Goal: Task Accomplishment & Management: Use online tool/utility

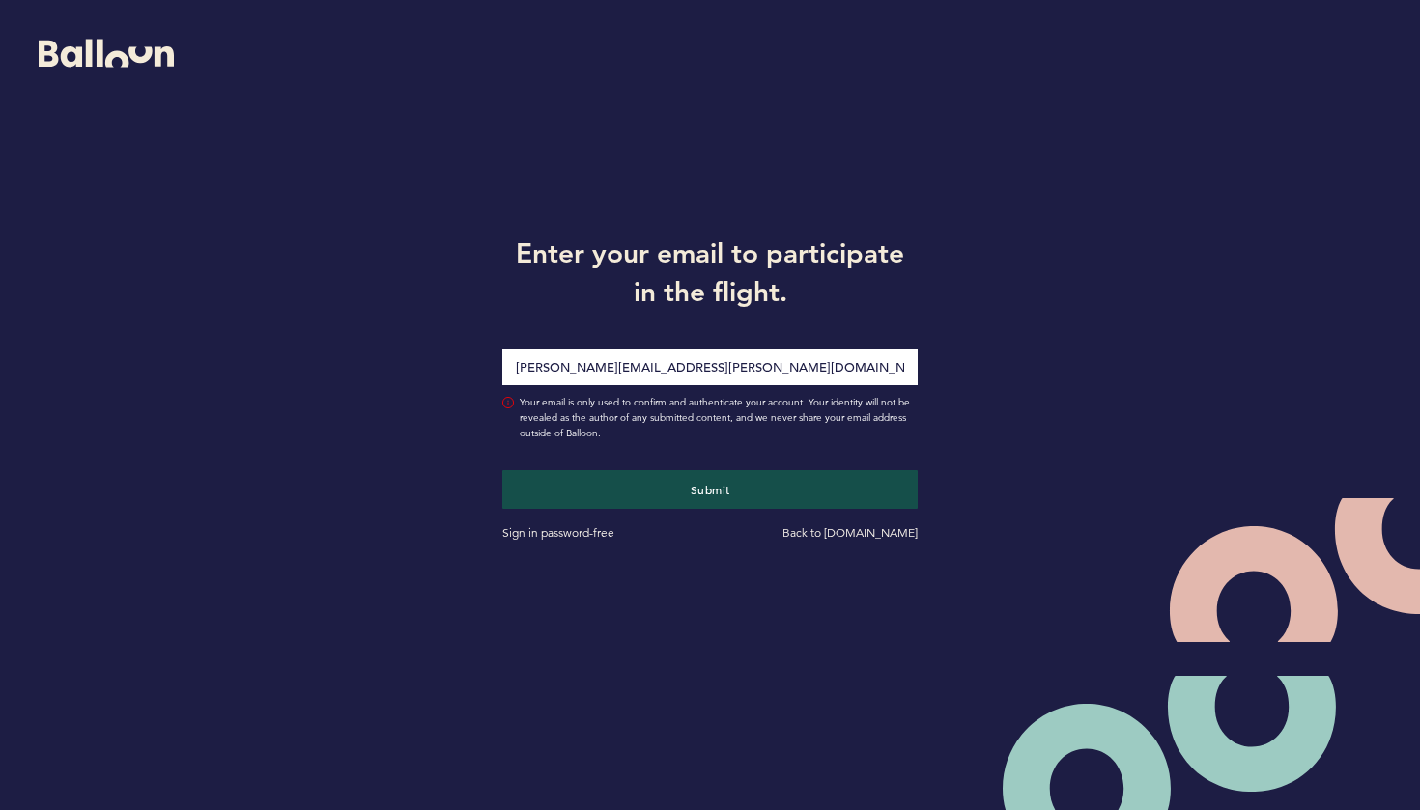
type input "Joseph.Douglas@Pirates.com"
click at [710, 490] on button "Submit" at bounding box center [709, 489] width 415 height 39
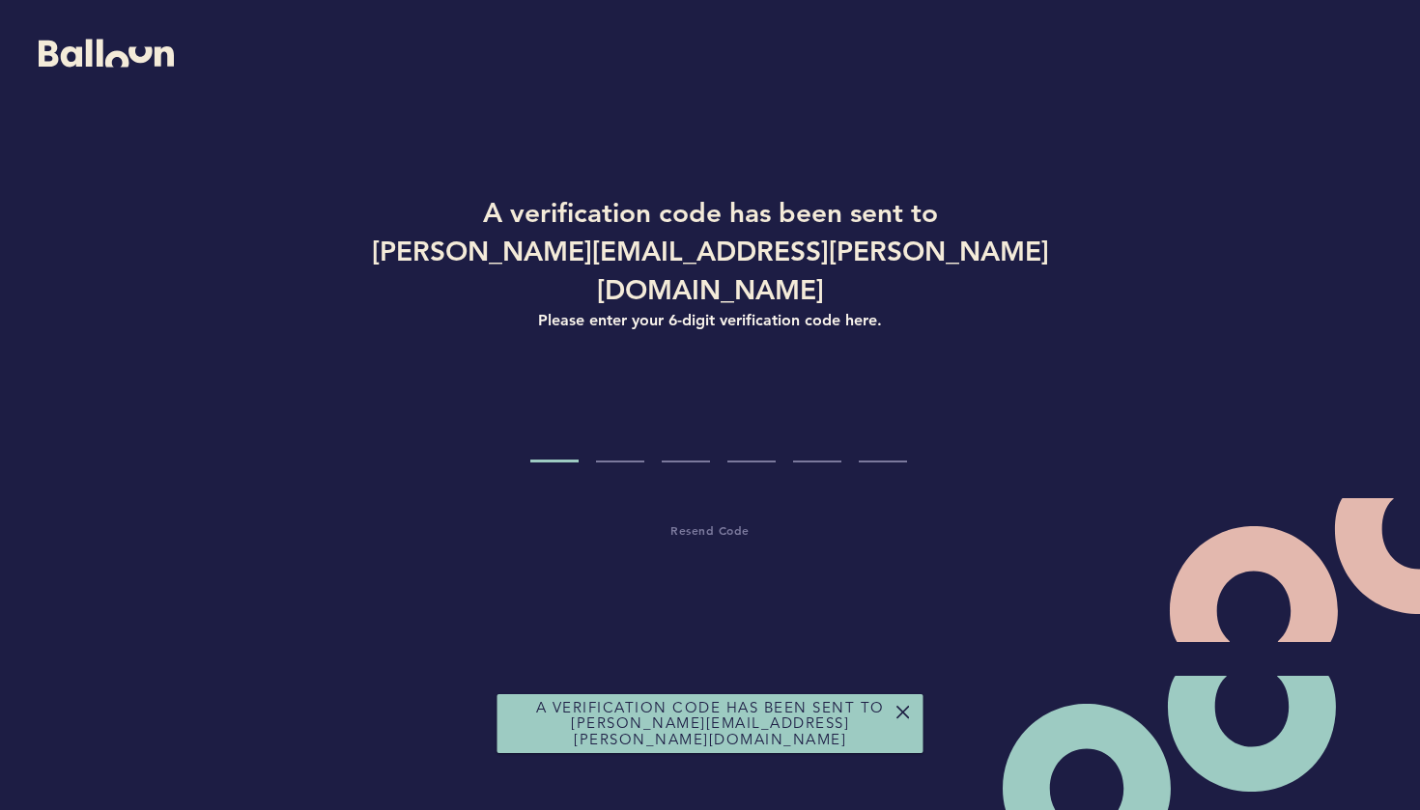
click at [545, 403] on input "Code digit 1" at bounding box center [554, 426] width 48 height 72
type input "0"
type input "9"
type input "2"
type input "7"
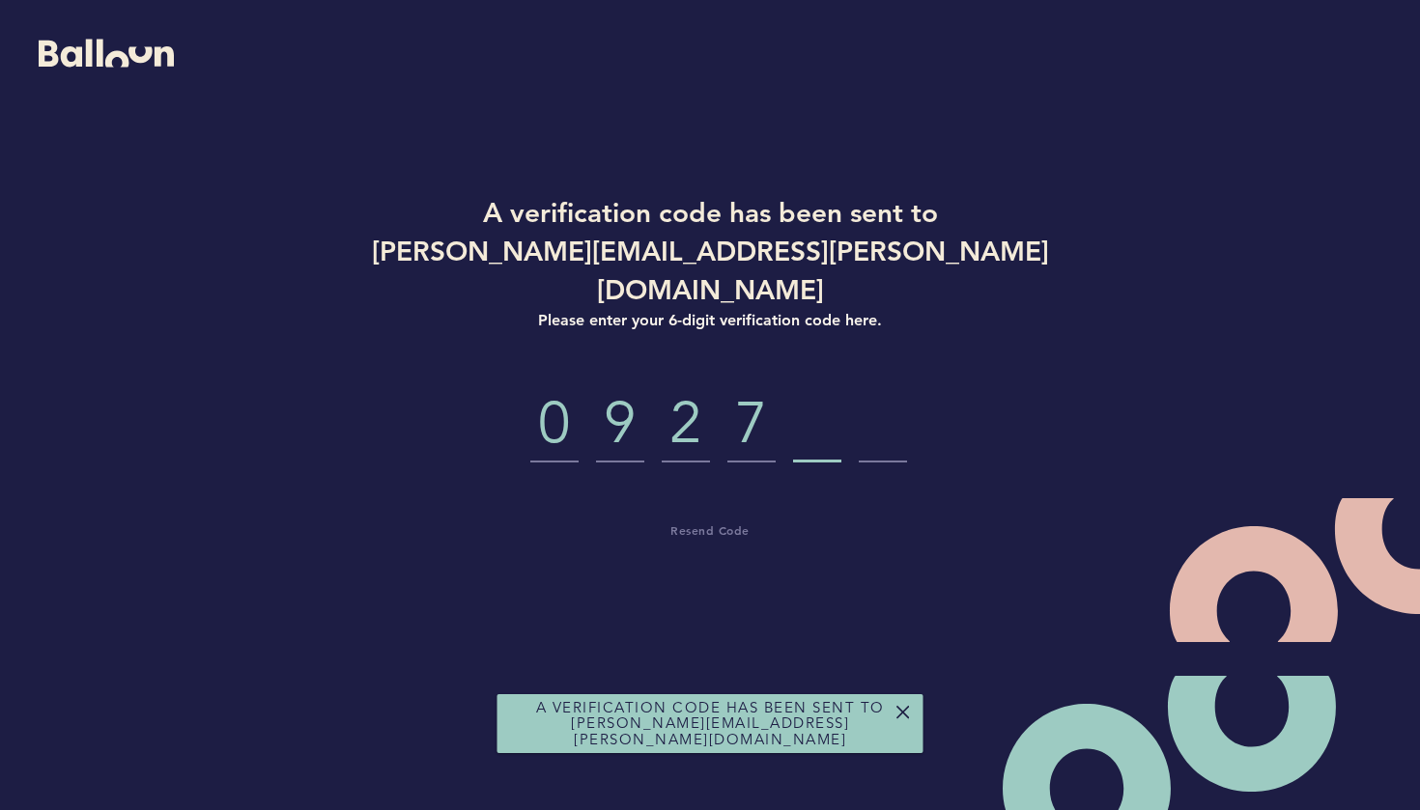
type input "4"
type input "5"
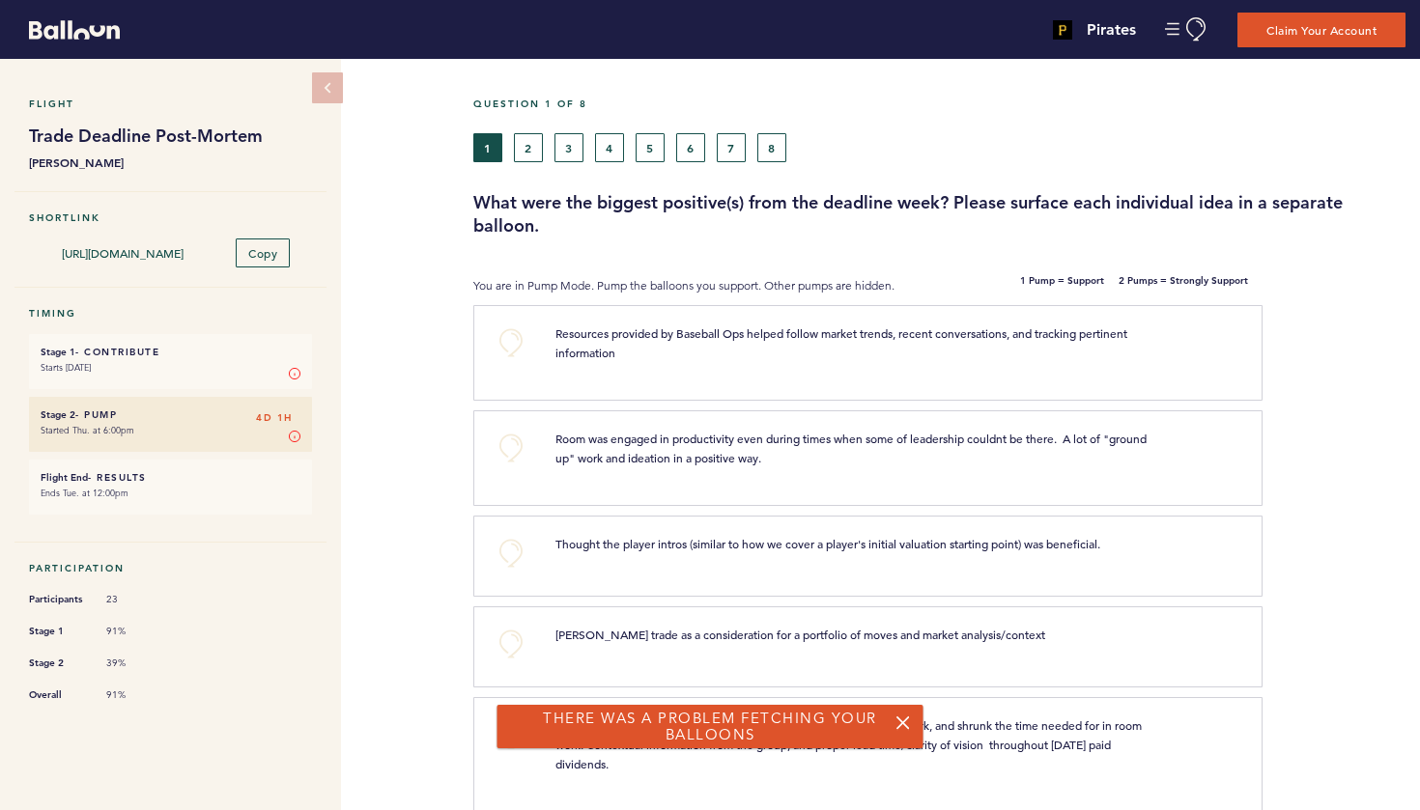
click at [774, 153] on button "8" at bounding box center [771, 147] width 29 height 29
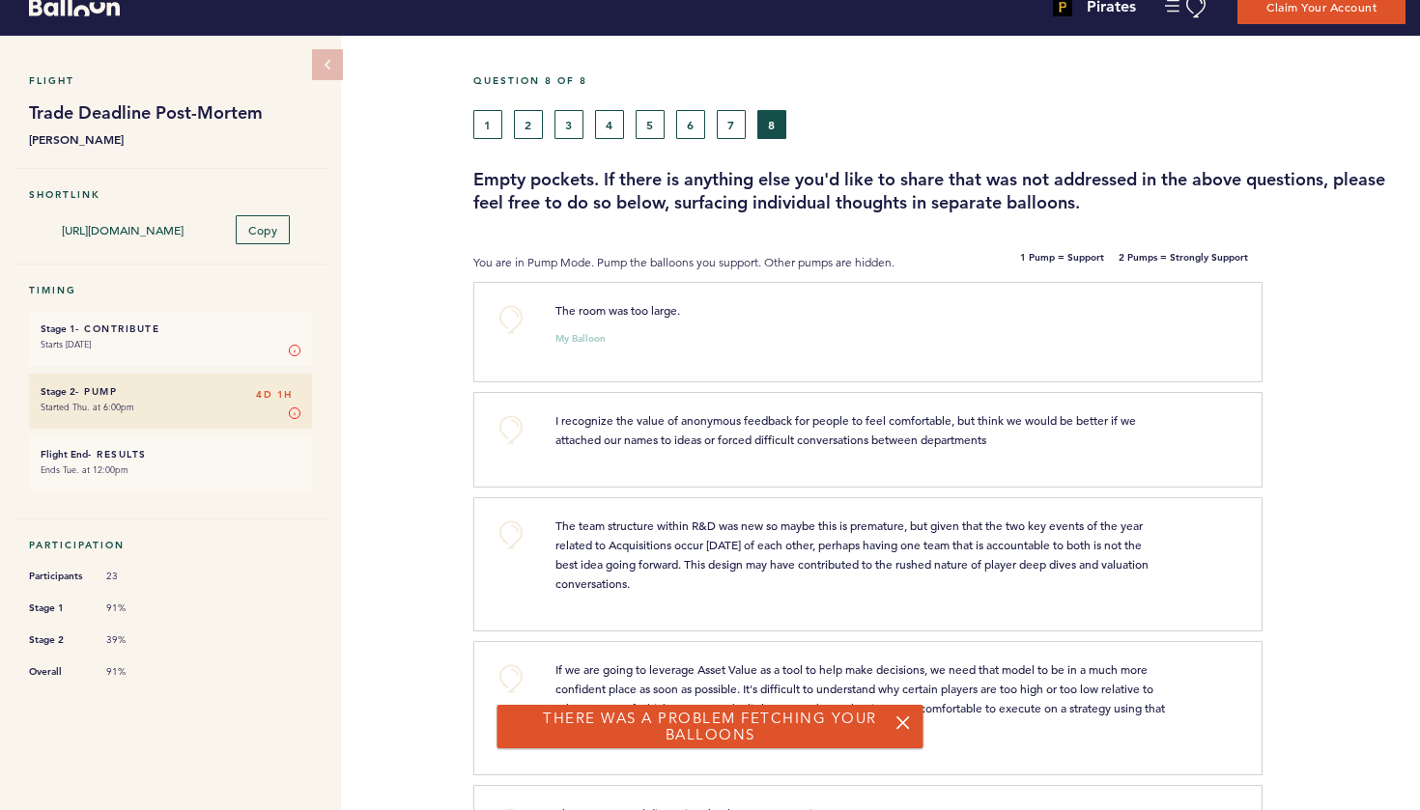
scroll to position [24, 0]
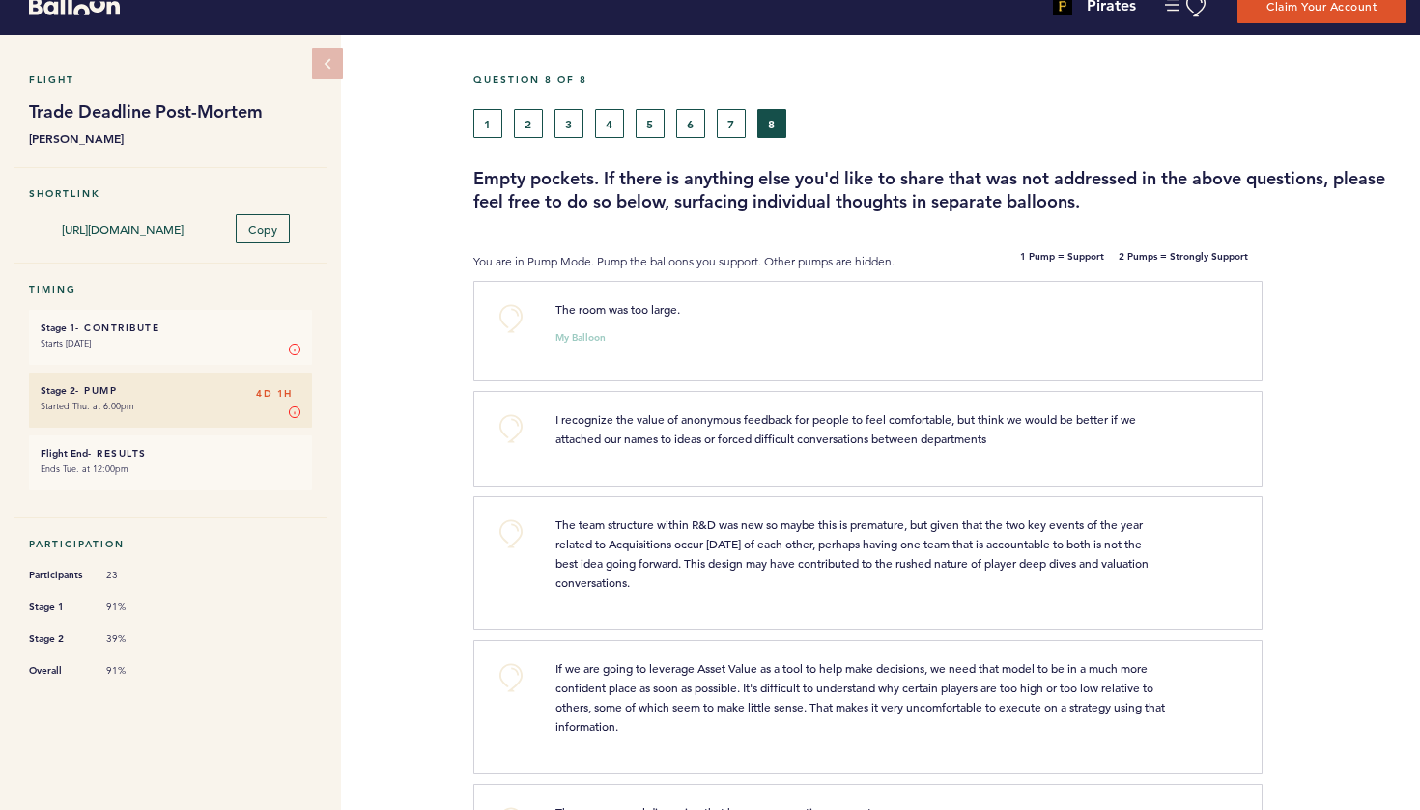
click at [508, 318] on button "+0" at bounding box center [511, 318] width 39 height 39
click at [508, 318] on span "+1" at bounding box center [511, 316] width 14 height 19
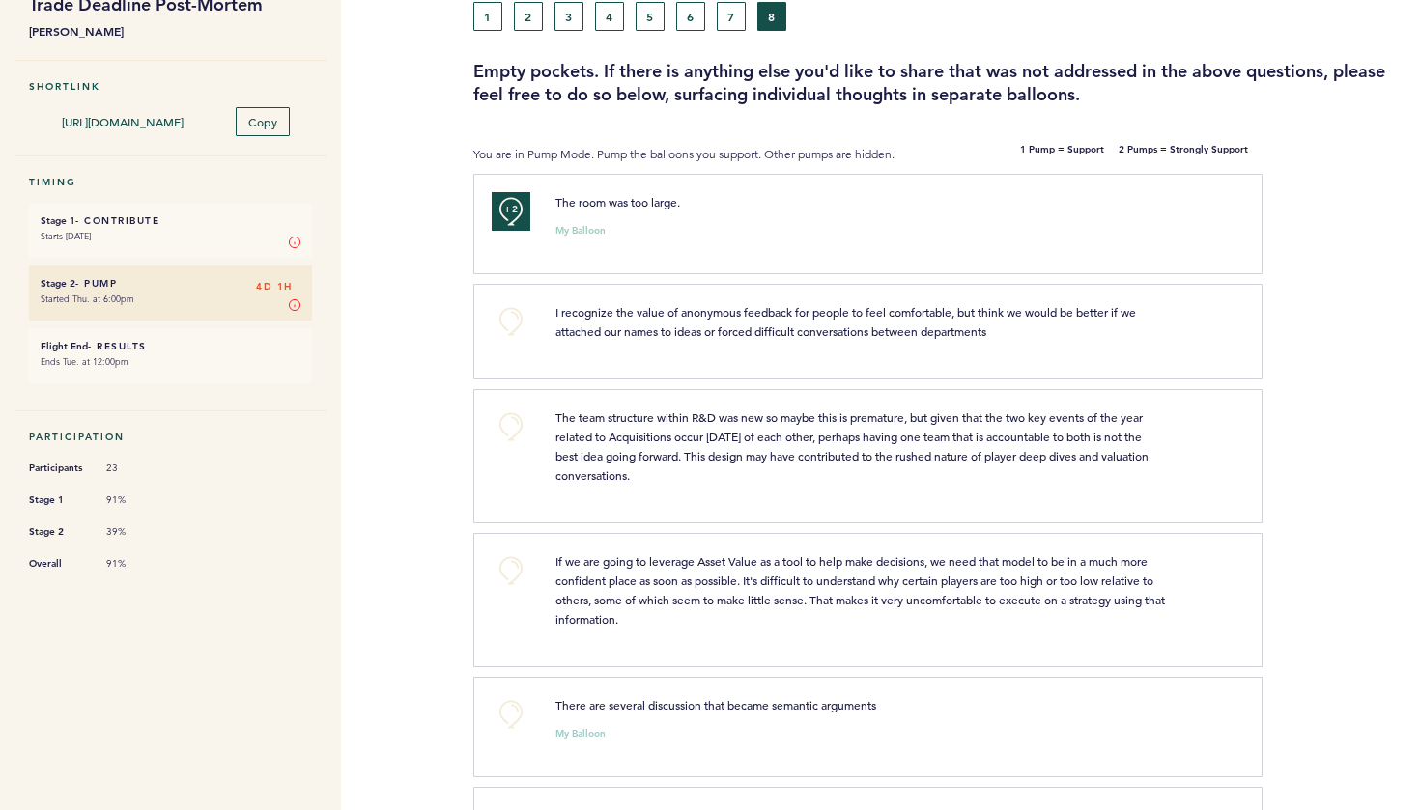
scroll to position [150, 0]
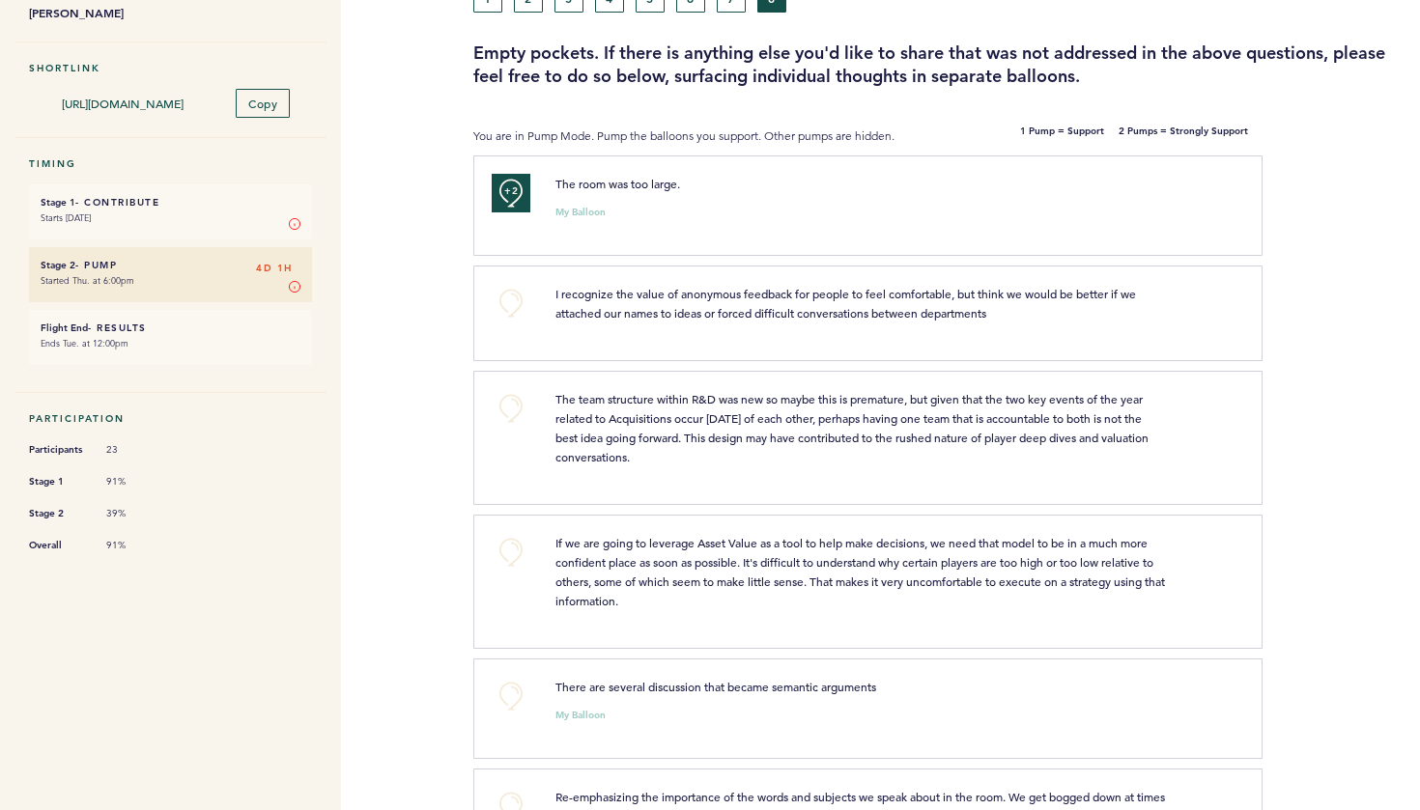
click at [511, 303] on button "+0" at bounding box center [511, 303] width 39 height 39
click at [511, 303] on span "+1" at bounding box center [511, 301] width 14 height 19
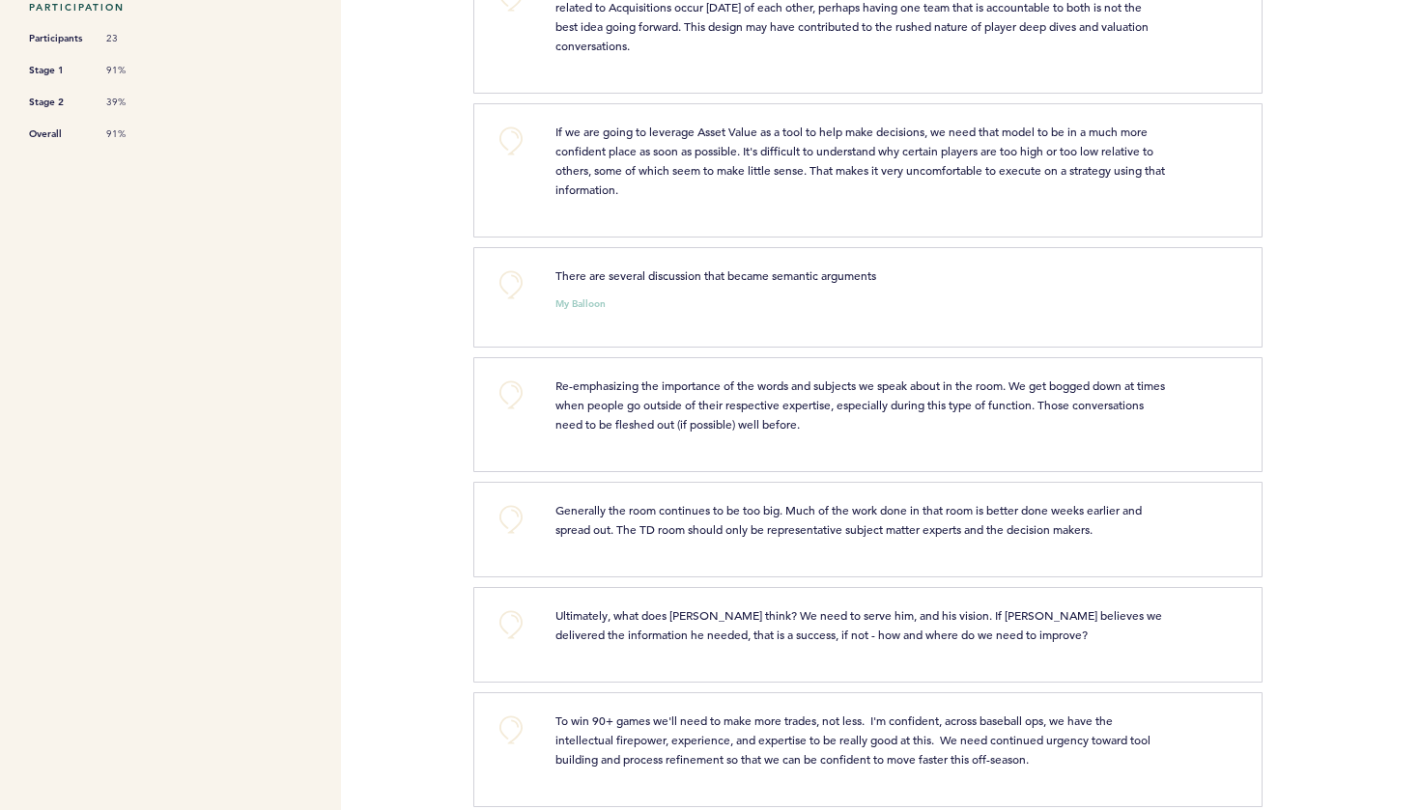
scroll to position [565, 0]
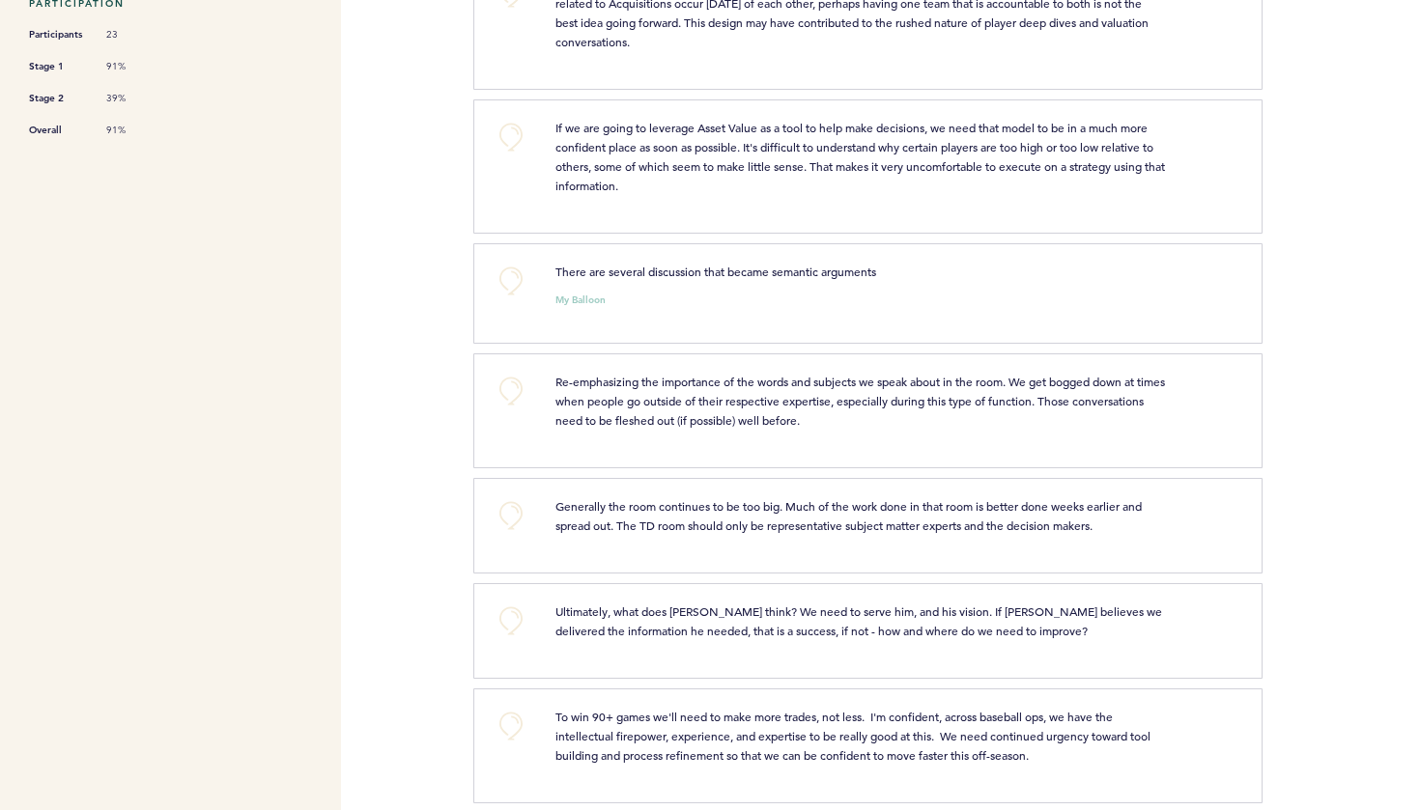
click at [509, 282] on button "+0" at bounding box center [511, 281] width 39 height 39
click at [509, 282] on span "+1" at bounding box center [511, 278] width 14 height 19
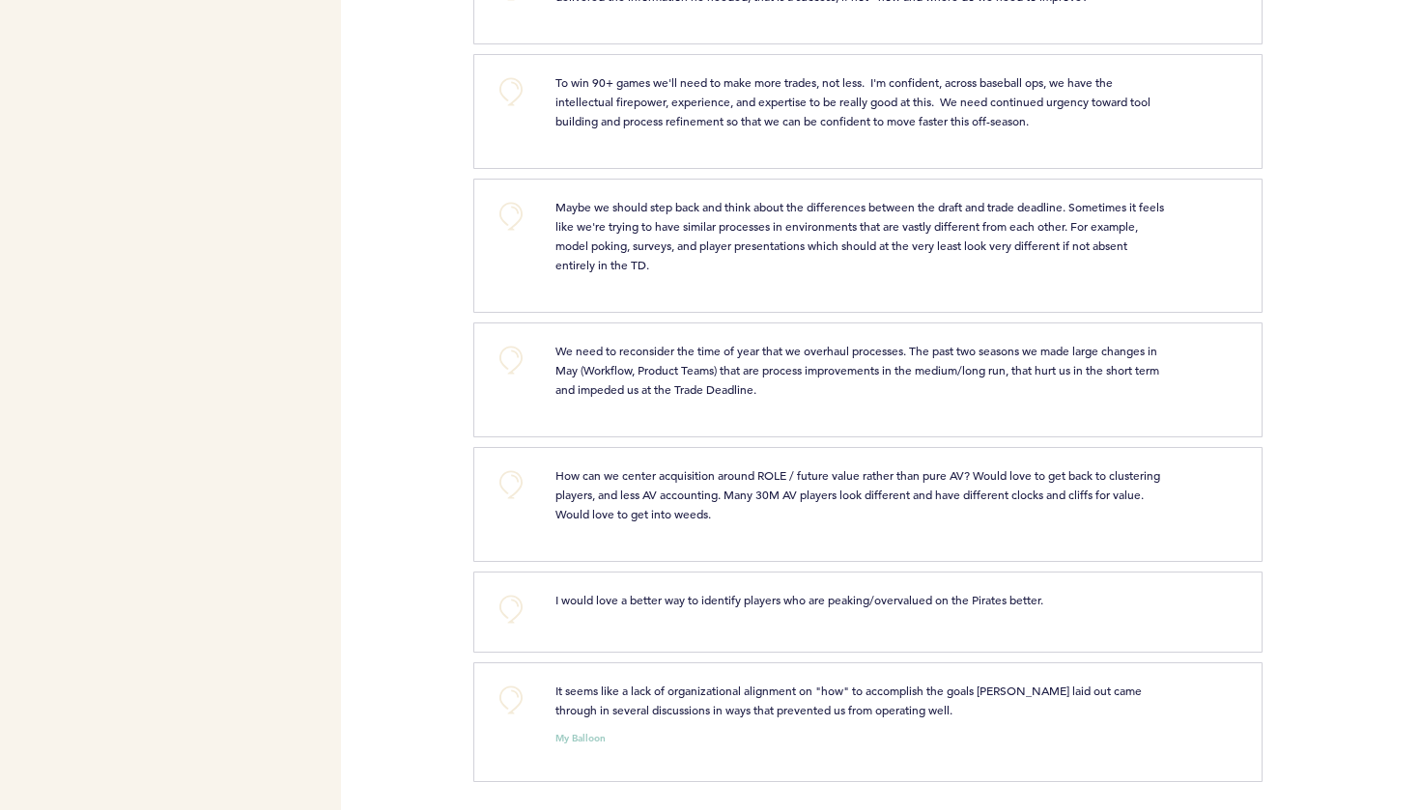
scroll to position [0, 0]
click at [514, 698] on button "+0" at bounding box center [511, 700] width 39 height 39
click at [514, 698] on span "+1" at bounding box center [511, 698] width 14 height 19
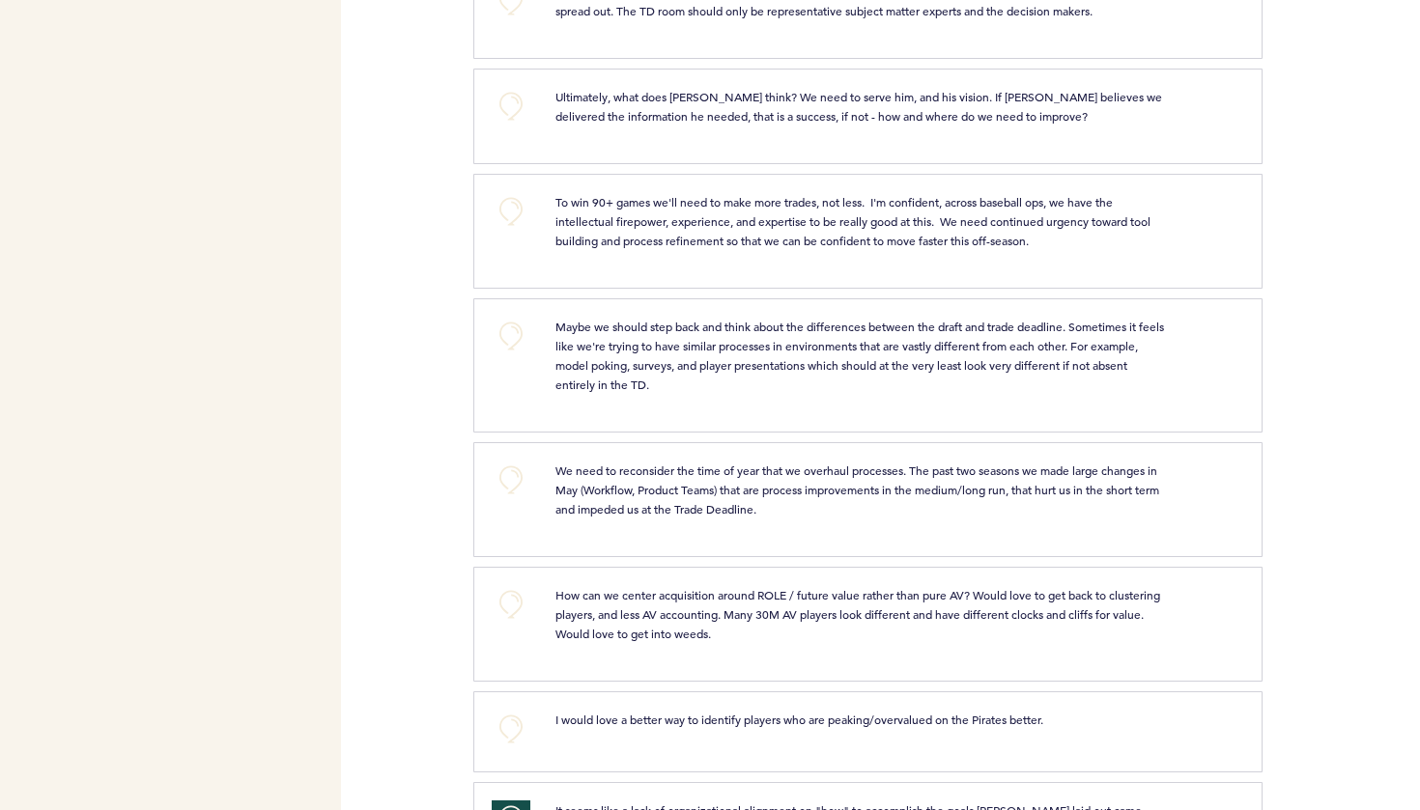
scroll to position [1072, 0]
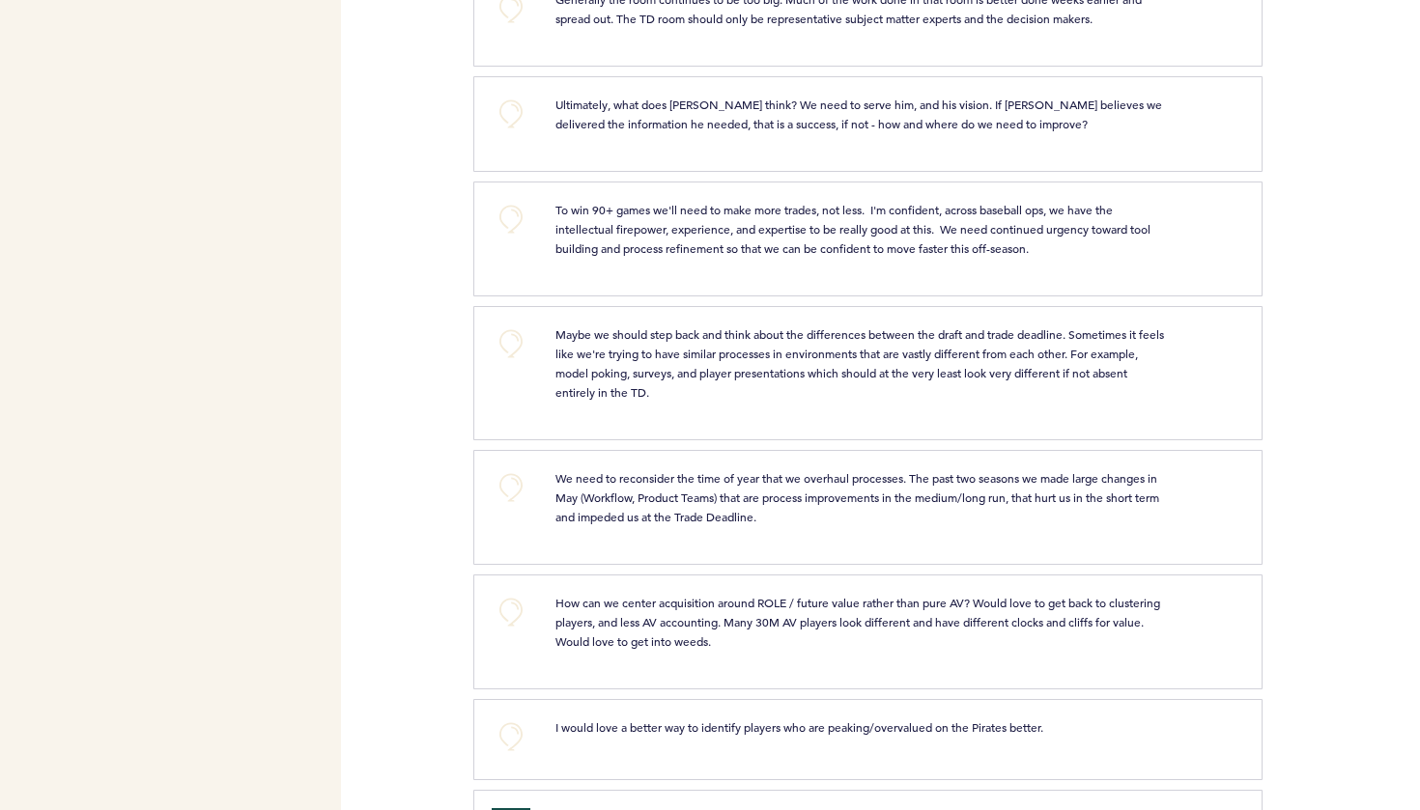
click at [515, 486] on button "+0" at bounding box center [511, 487] width 39 height 39
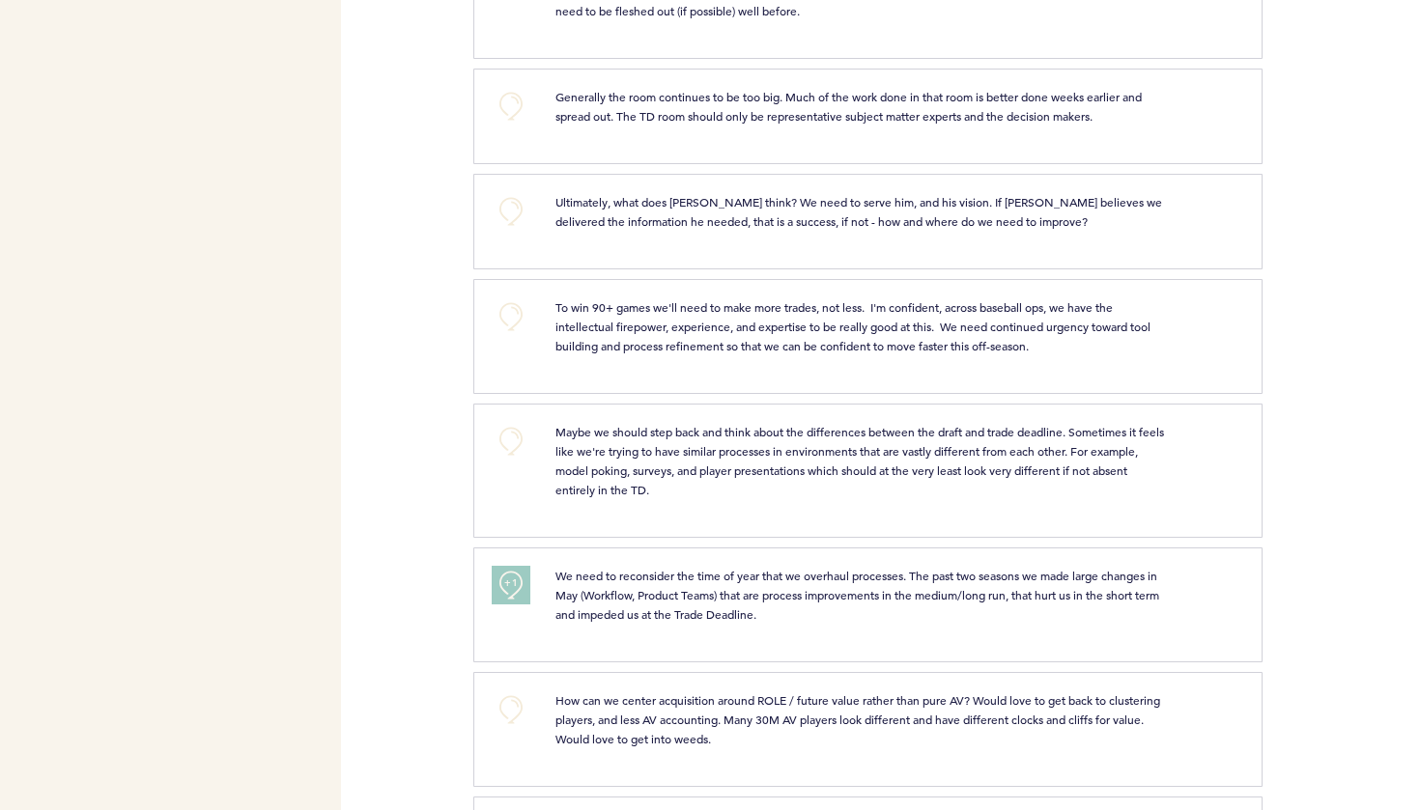
scroll to position [978, 0]
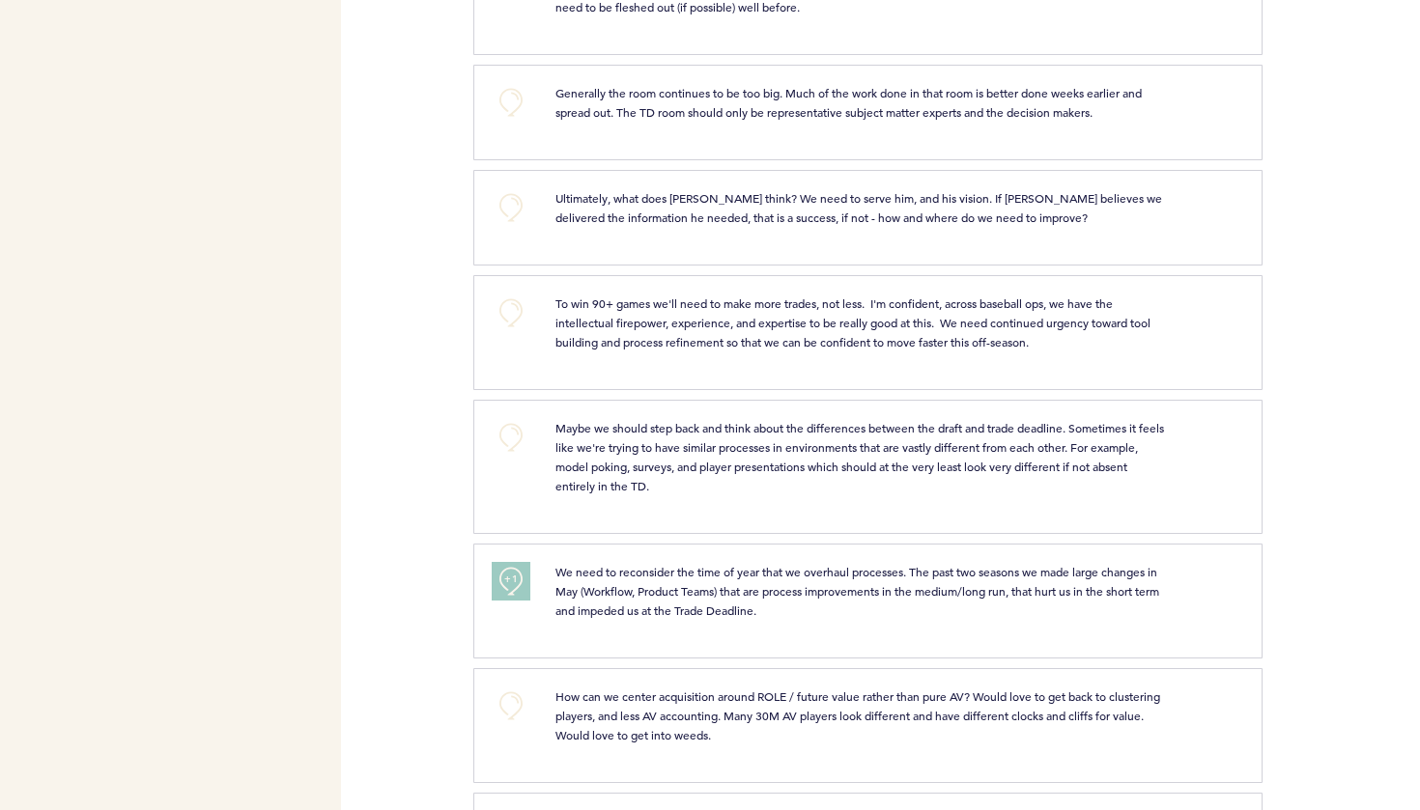
click at [508, 431] on button "+0" at bounding box center [511, 437] width 39 height 39
click at [508, 431] on span "+1" at bounding box center [511, 435] width 14 height 19
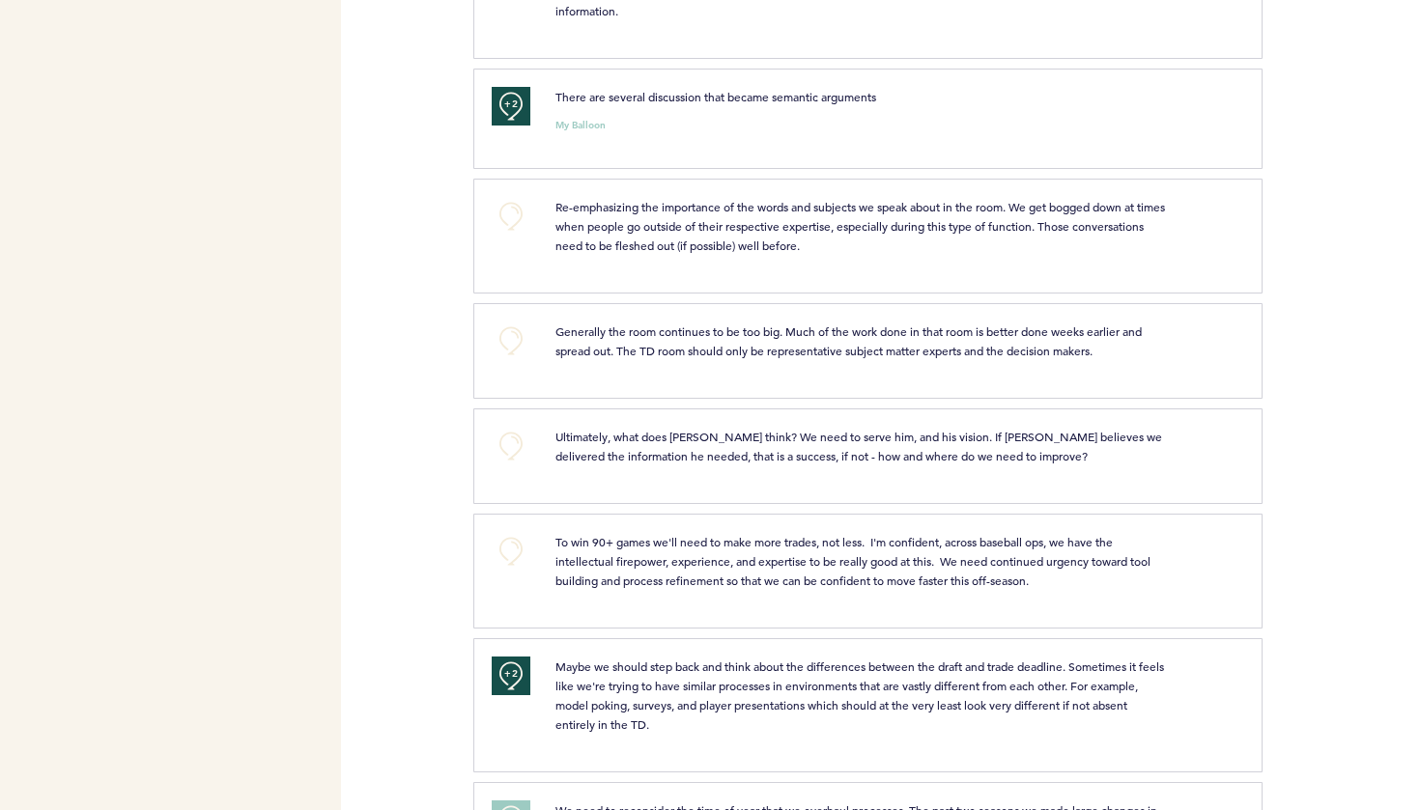
scroll to position [739, 0]
click at [512, 338] on button "+0" at bounding box center [511, 342] width 39 height 39
click at [512, 338] on span "+1" at bounding box center [511, 339] width 14 height 19
click at [512, 338] on span "+2" at bounding box center [511, 339] width 14 height 19
click at [510, 446] on button "+0" at bounding box center [511, 447] width 39 height 39
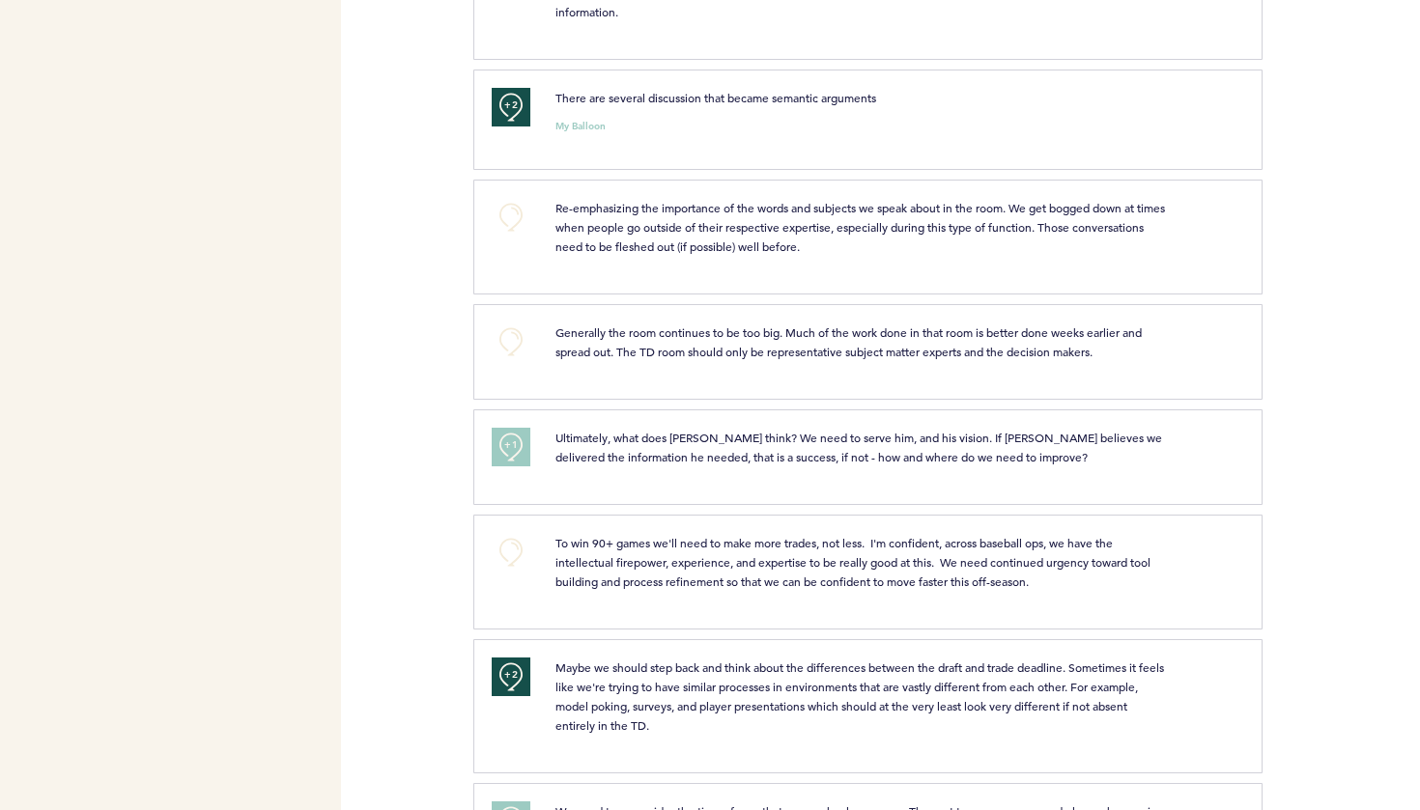
click at [510, 446] on span "+1" at bounding box center [511, 445] width 14 height 19
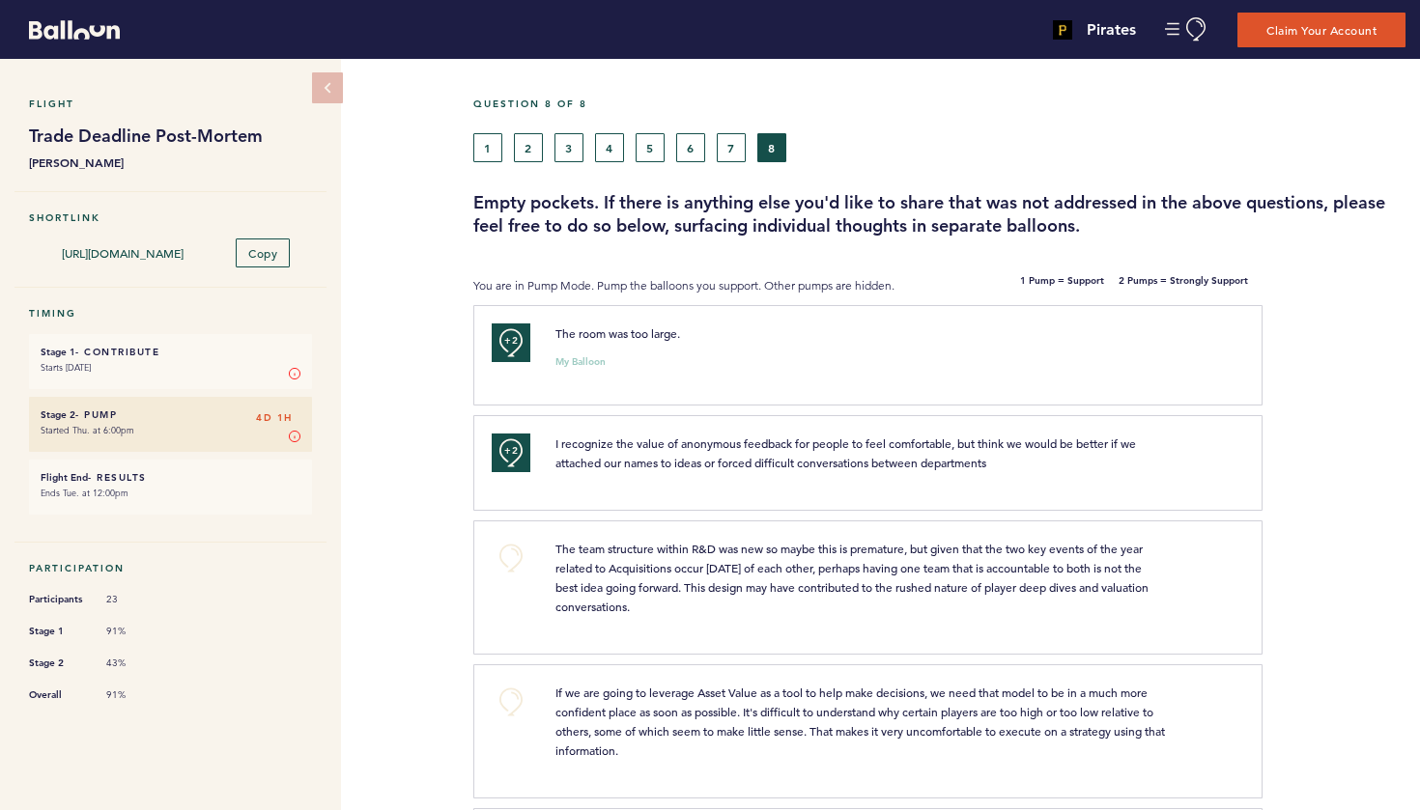
scroll to position [0, 0]
click at [733, 150] on button "7" at bounding box center [731, 147] width 29 height 29
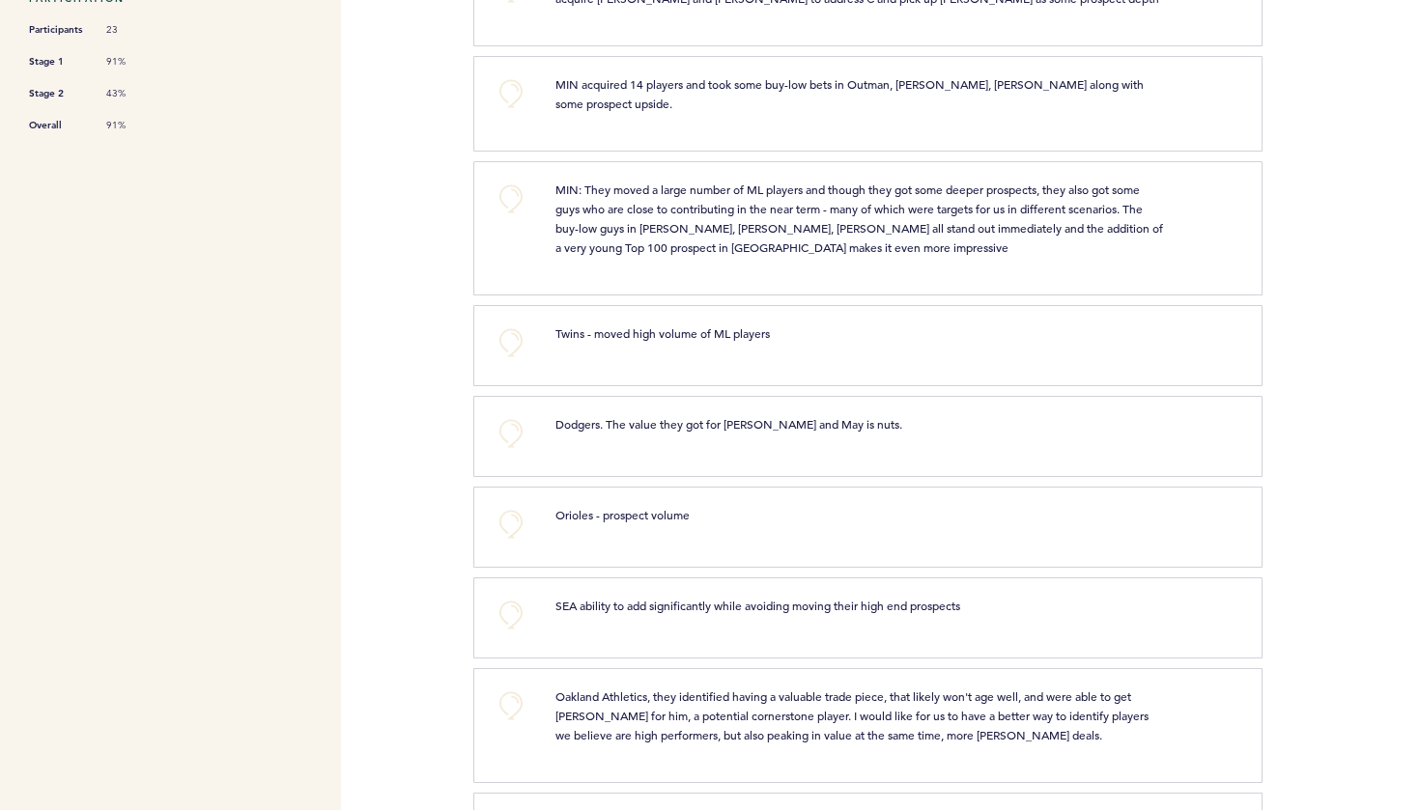
scroll to position [572, 0]
click at [510, 412] on button "+0" at bounding box center [511, 431] width 39 height 39
click at [510, 420] on span "+1" at bounding box center [511, 429] width 14 height 19
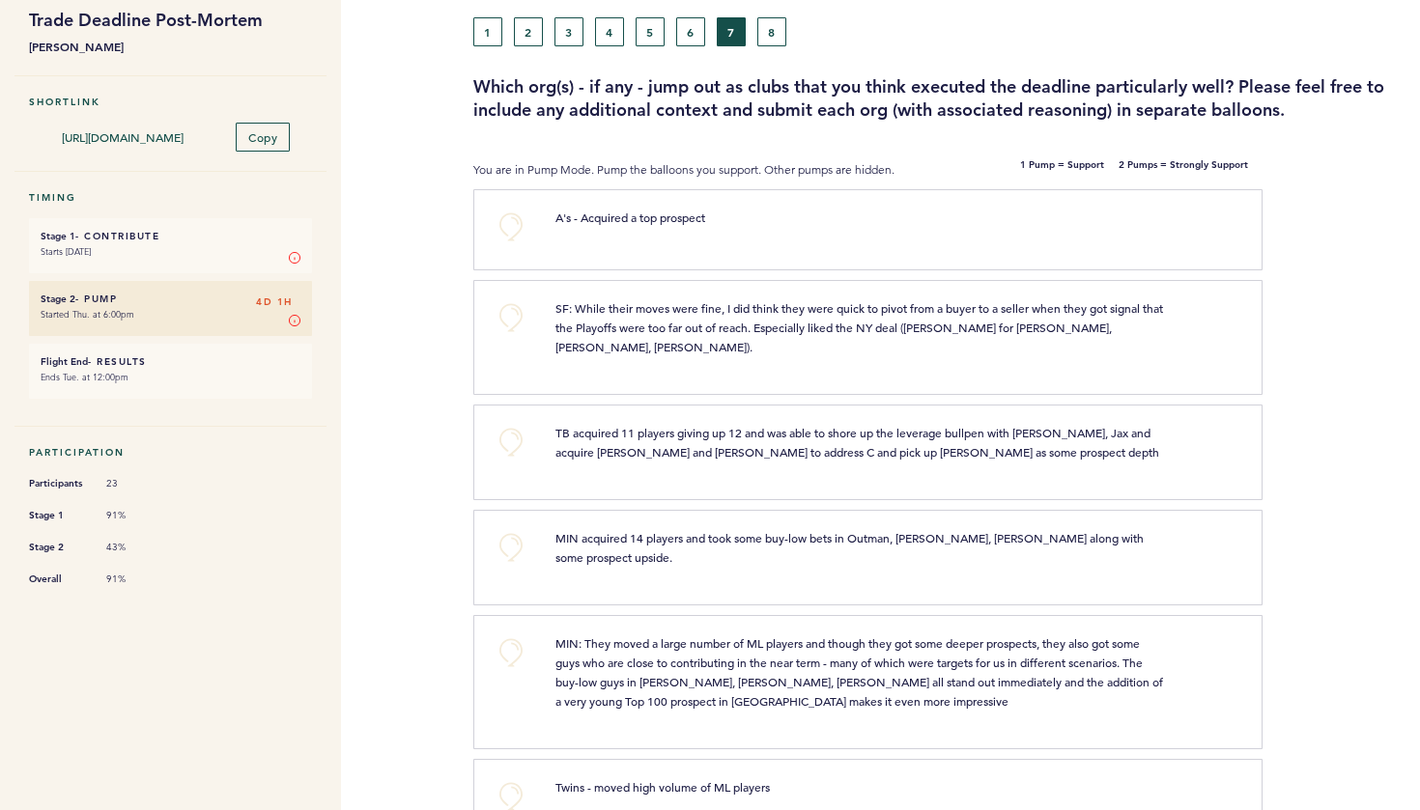
scroll to position [120, 0]
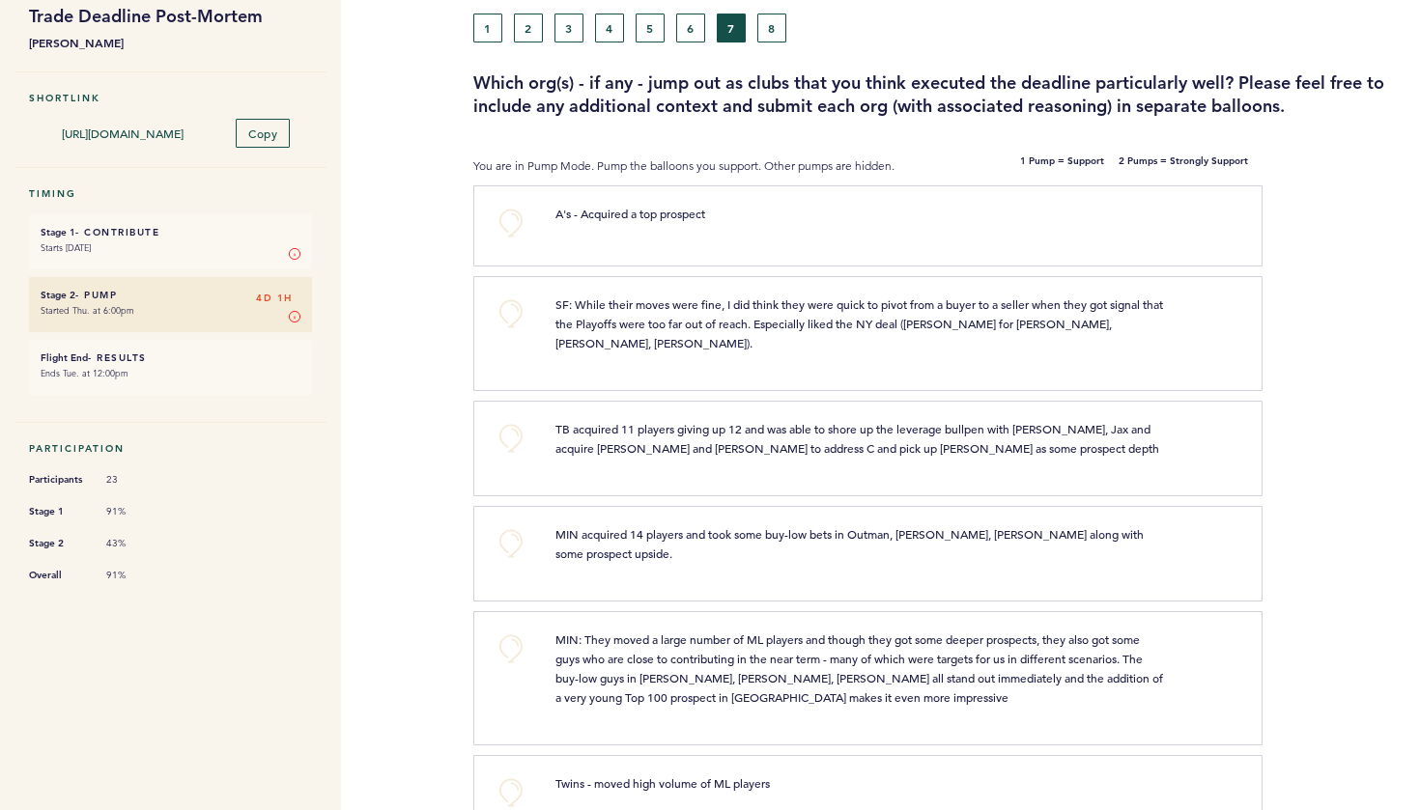
click at [517, 309] on button "+0" at bounding box center [511, 314] width 39 height 39
click at [509, 423] on button "+0" at bounding box center [511, 438] width 39 height 39
click at [509, 427] on span "+1" at bounding box center [511, 436] width 14 height 19
click at [510, 528] on button "+0" at bounding box center [511, 543] width 39 height 39
click at [510, 532] on span "+1" at bounding box center [511, 541] width 14 height 19
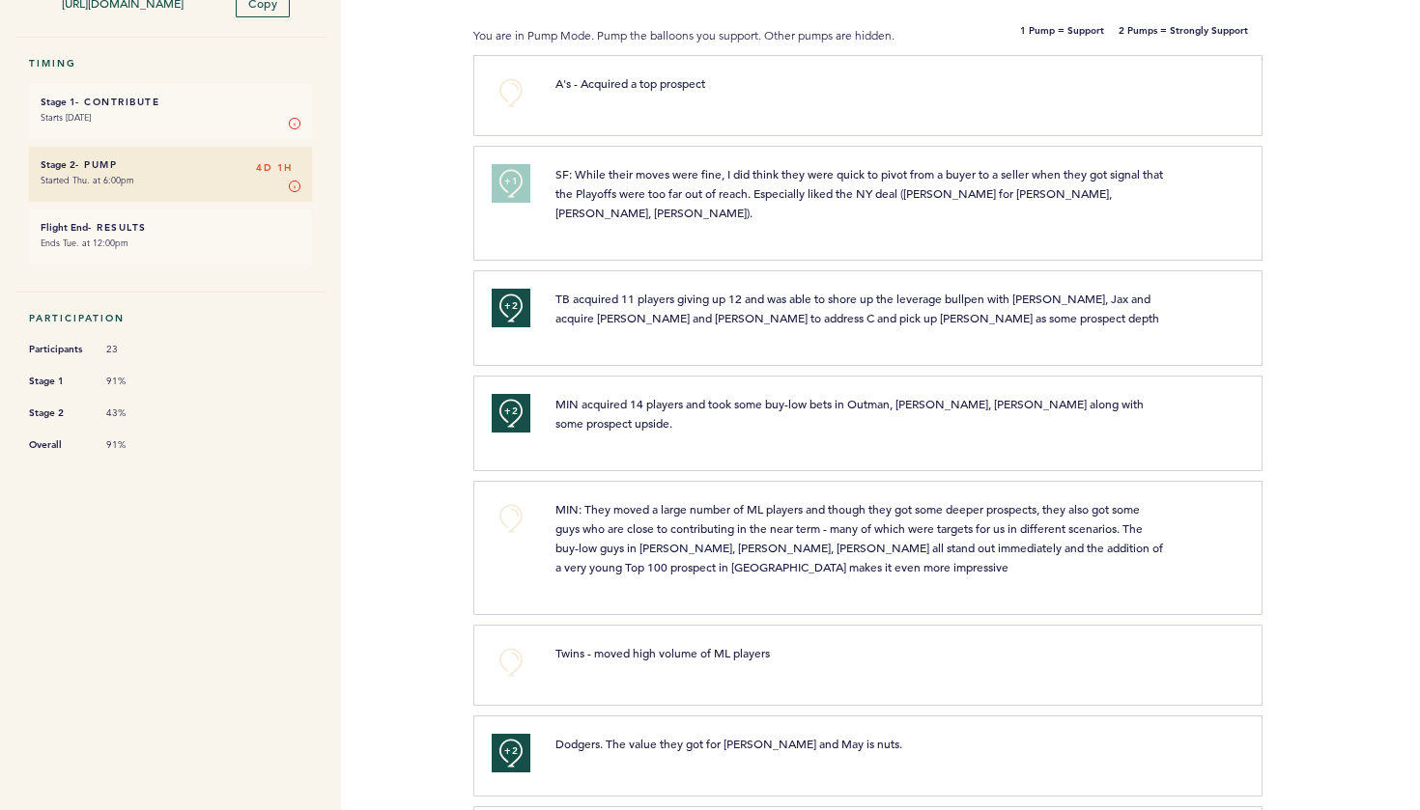
scroll to position [266, 0]
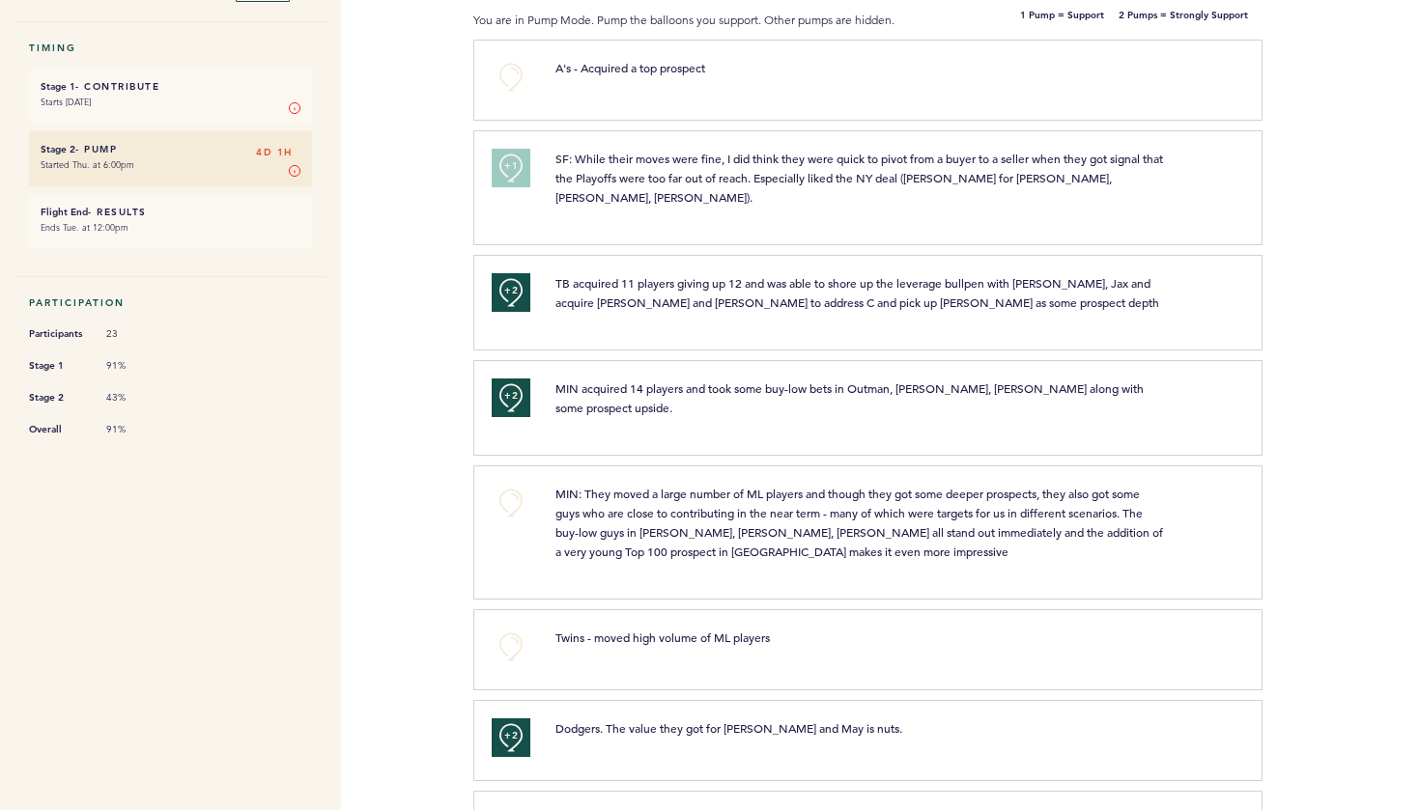
click at [518, 484] on button "+0" at bounding box center [511, 503] width 39 height 39
click at [518, 484] on button "+1" at bounding box center [511, 503] width 39 height 39
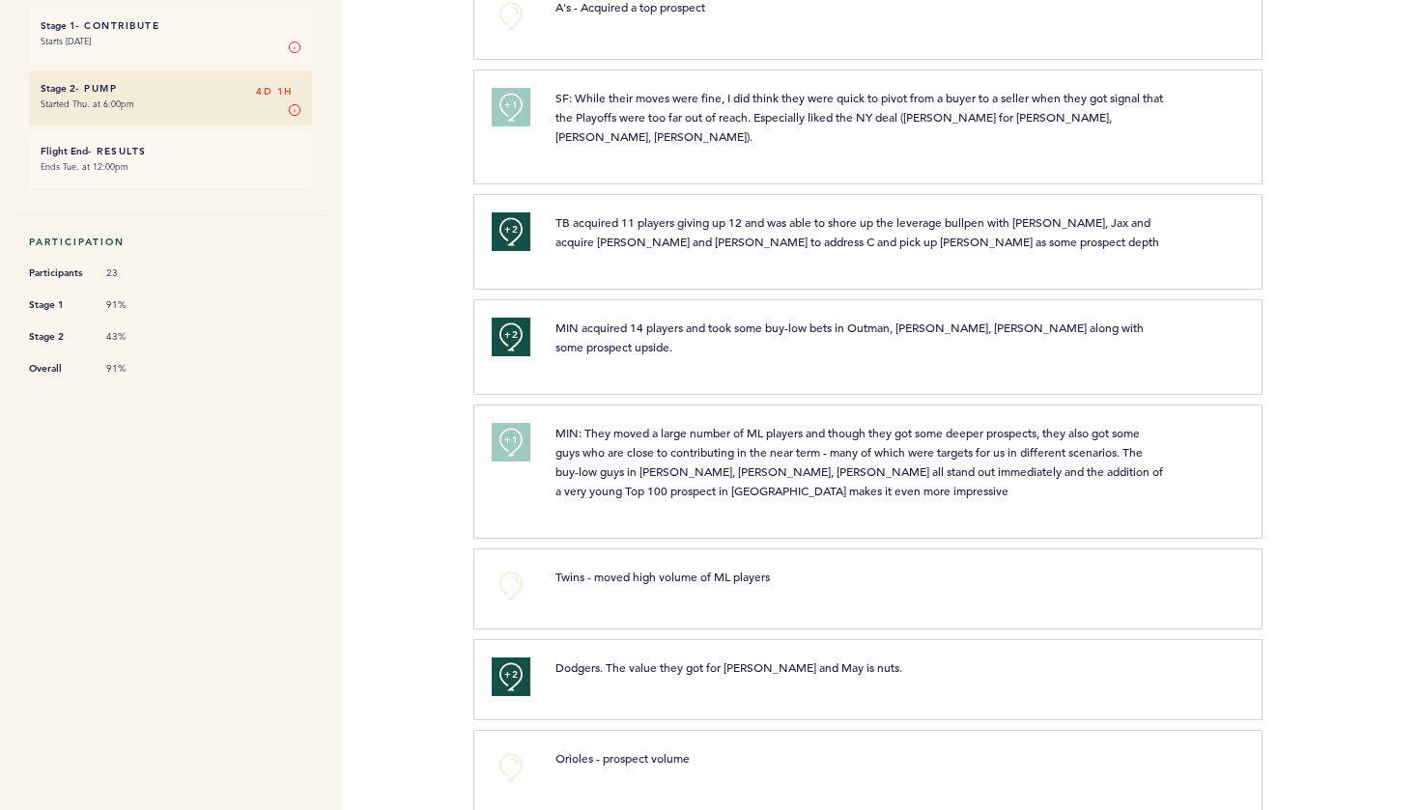
scroll to position [325, 0]
click at [518, 424] on button "+1" at bounding box center [511, 443] width 39 height 39
click at [508, 568] on button "+0" at bounding box center [511, 587] width 39 height 39
click at [508, 576] on span "+1" at bounding box center [511, 585] width 14 height 19
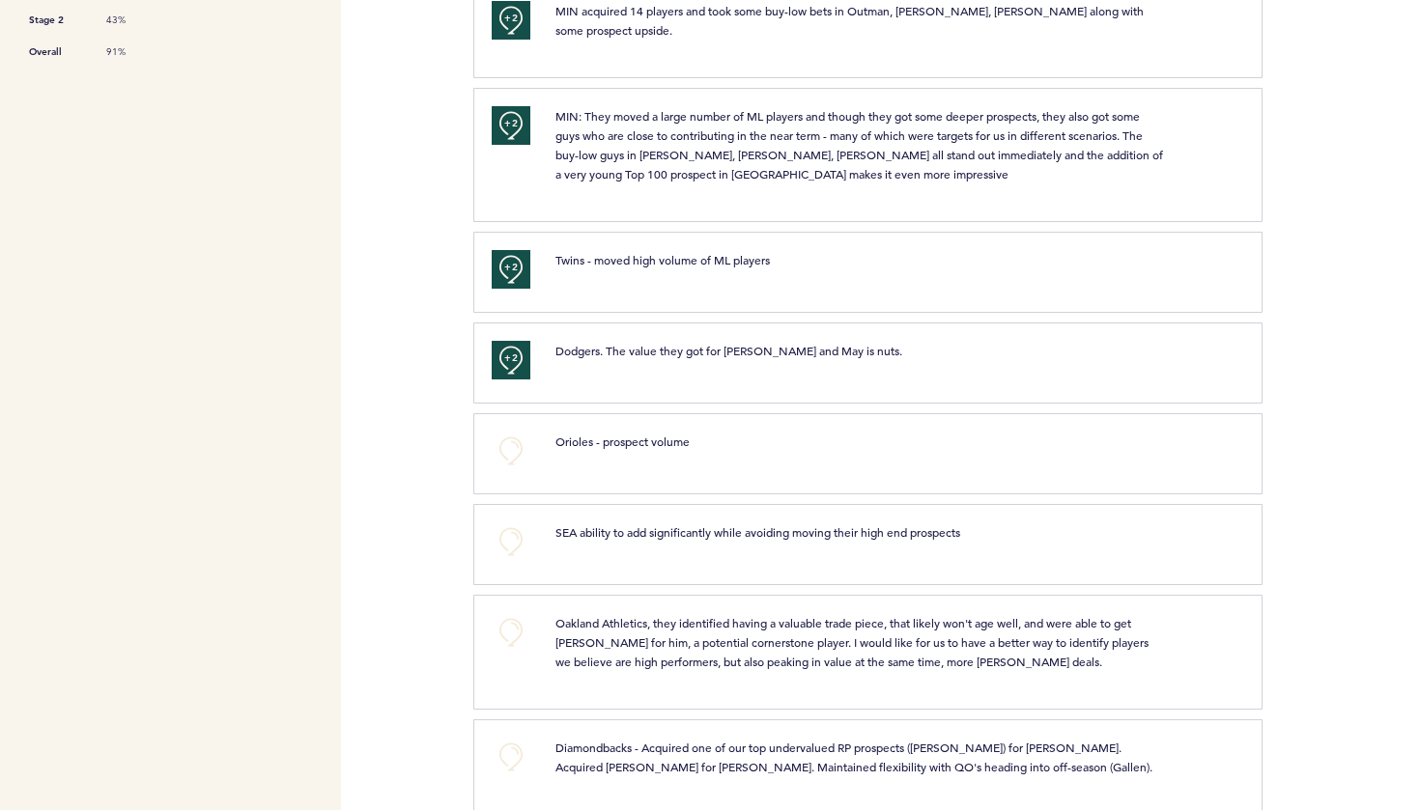
scroll to position [642, 0]
click at [504, 433] on button "+0" at bounding box center [511, 452] width 39 height 39
click at [504, 440] on span "+1" at bounding box center [511, 449] width 14 height 19
click at [508, 523] on button "+0" at bounding box center [511, 542] width 39 height 39
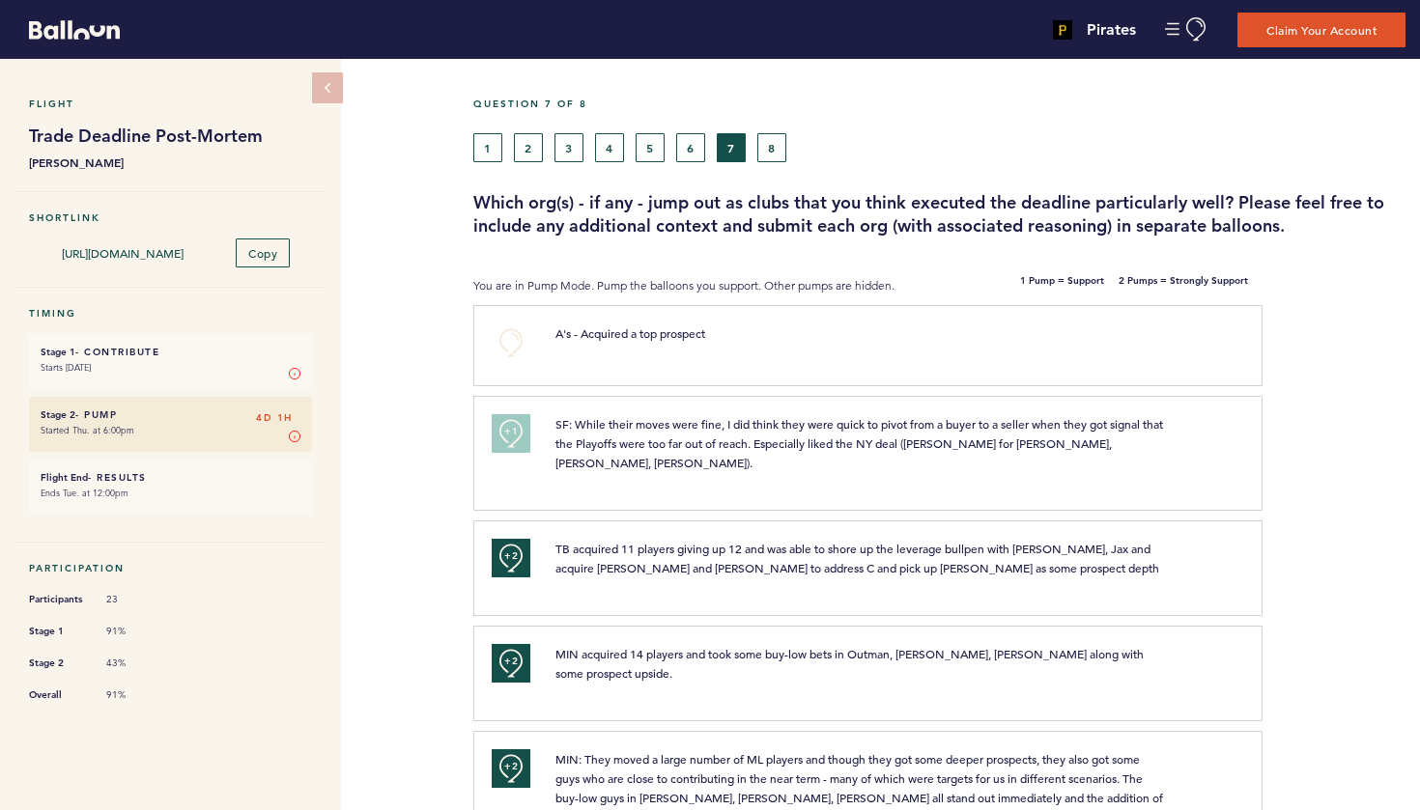
scroll to position [0, 0]
click at [690, 147] on button "6" at bounding box center [690, 147] width 29 height 29
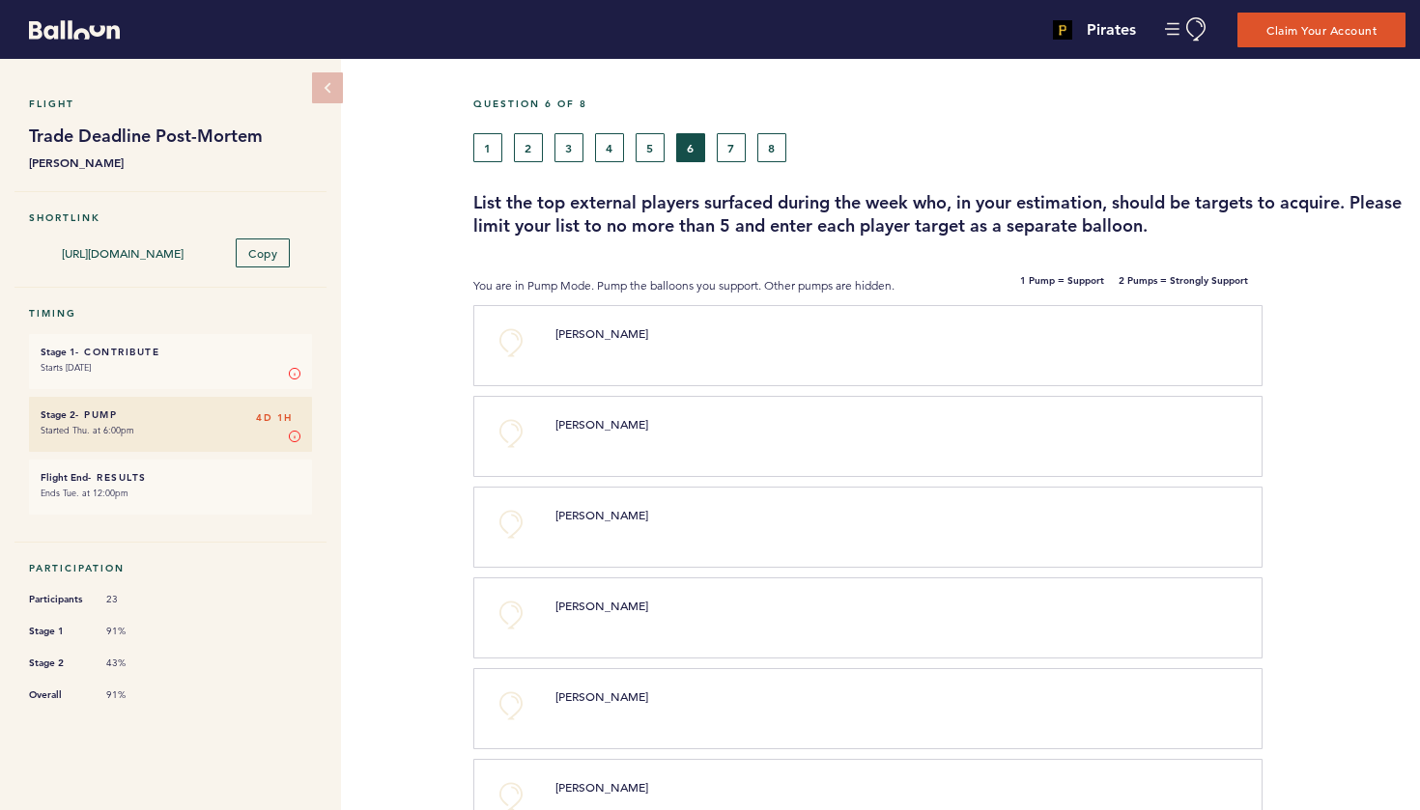
click at [643, 149] on button "5" at bounding box center [649, 147] width 29 height 29
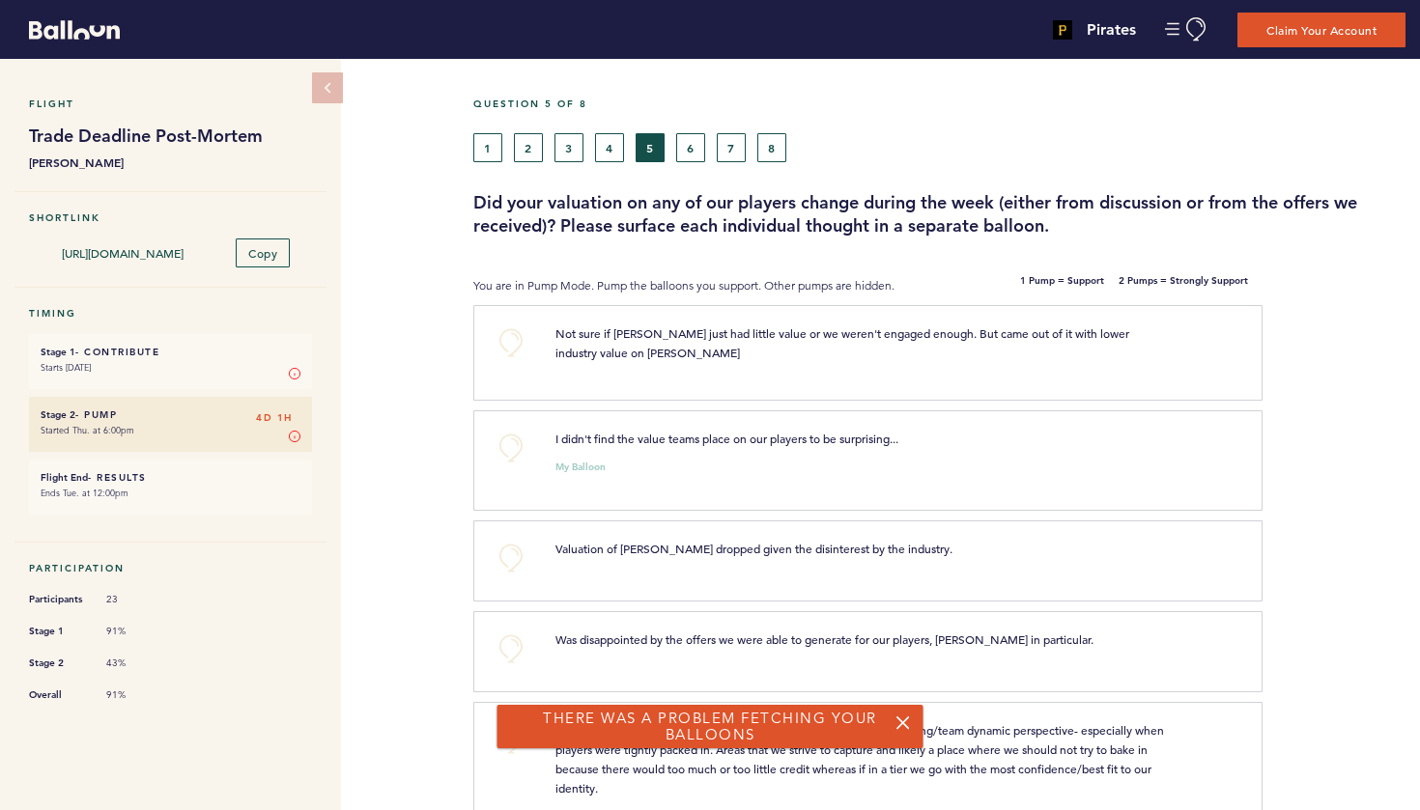
click at [519, 450] on button "+0" at bounding box center [511, 448] width 39 height 39
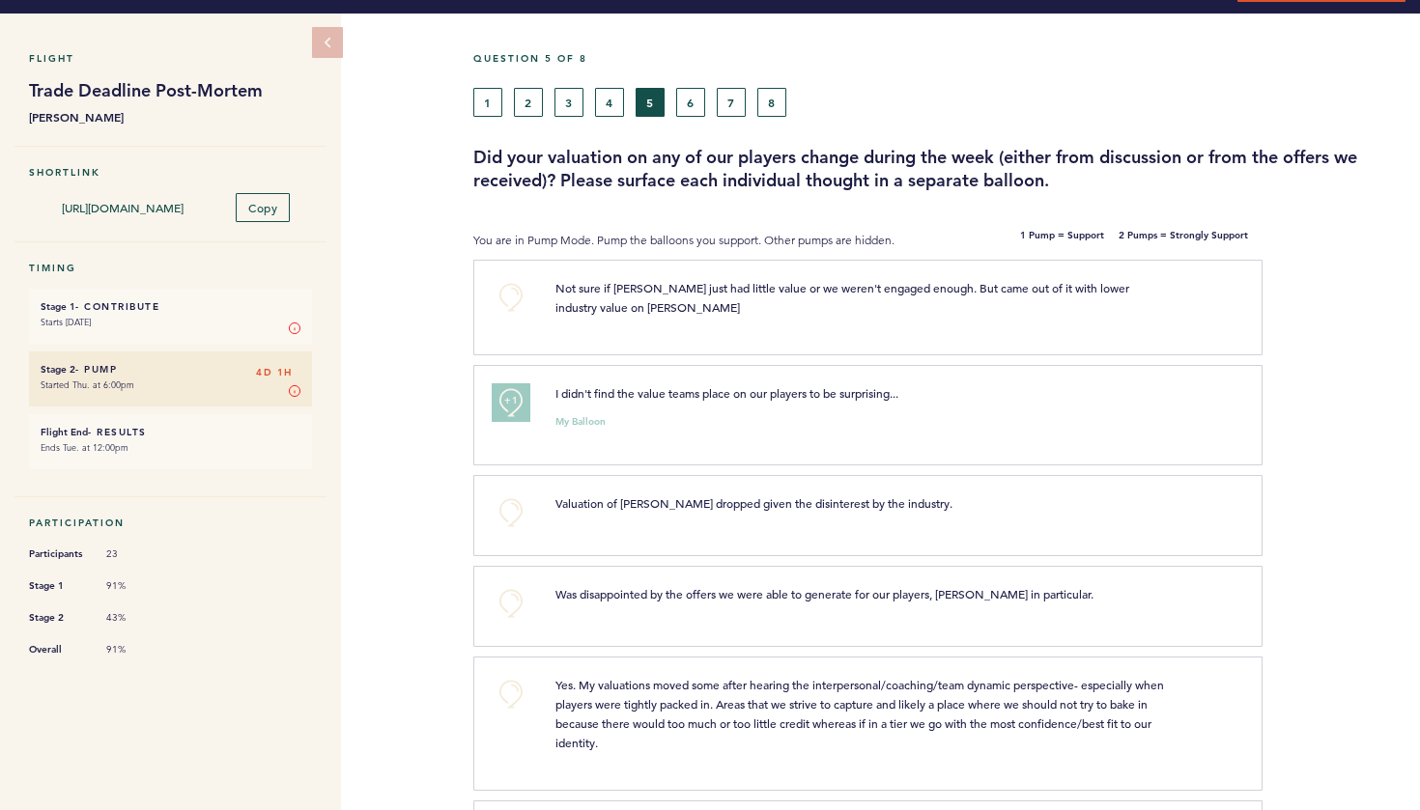
scroll to position [49, 0]
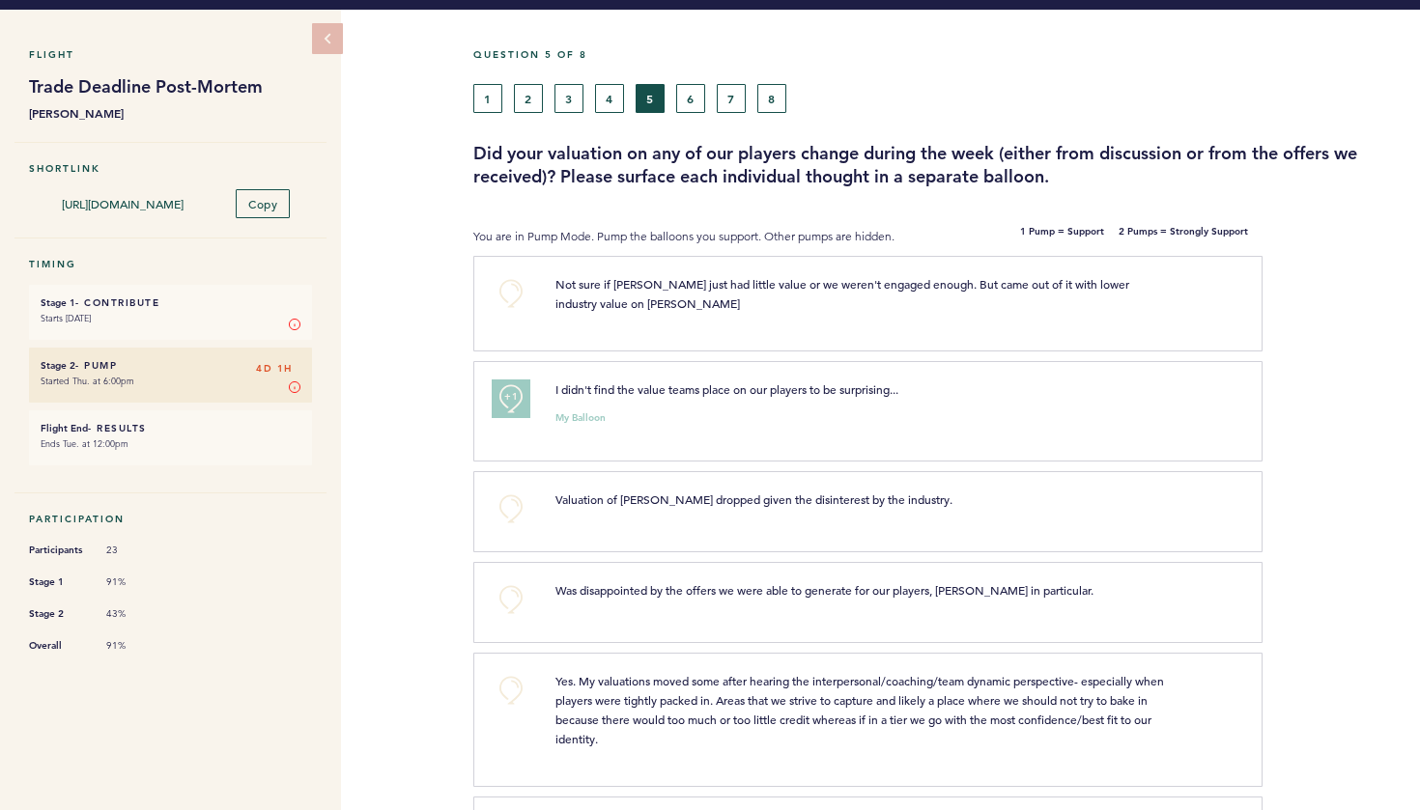
click at [505, 393] on span "+1" at bounding box center [511, 396] width 14 height 19
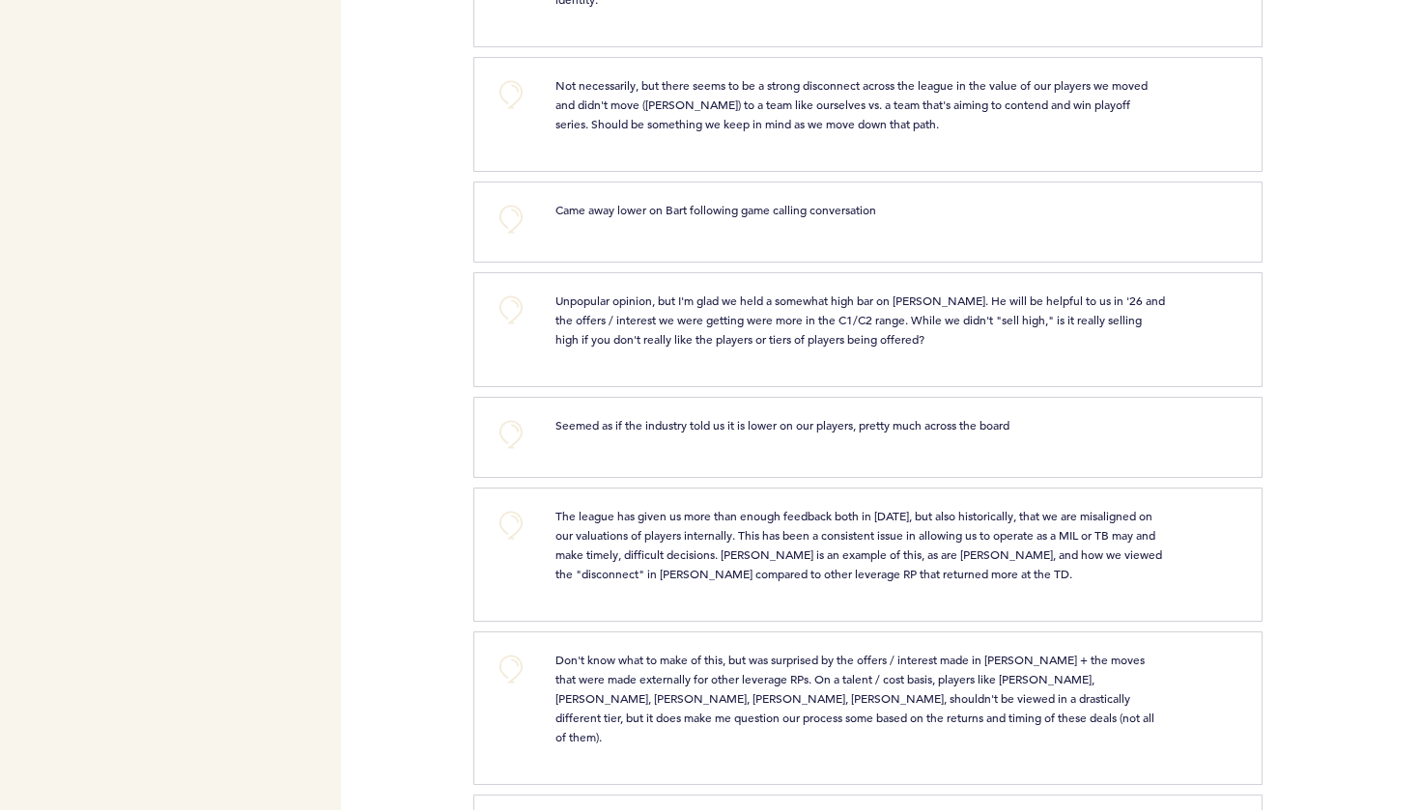
scroll to position [792, 0]
click at [521, 516] on button "+0" at bounding box center [511, 522] width 39 height 39
click at [521, 516] on button "+1" at bounding box center [511, 522] width 39 height 39
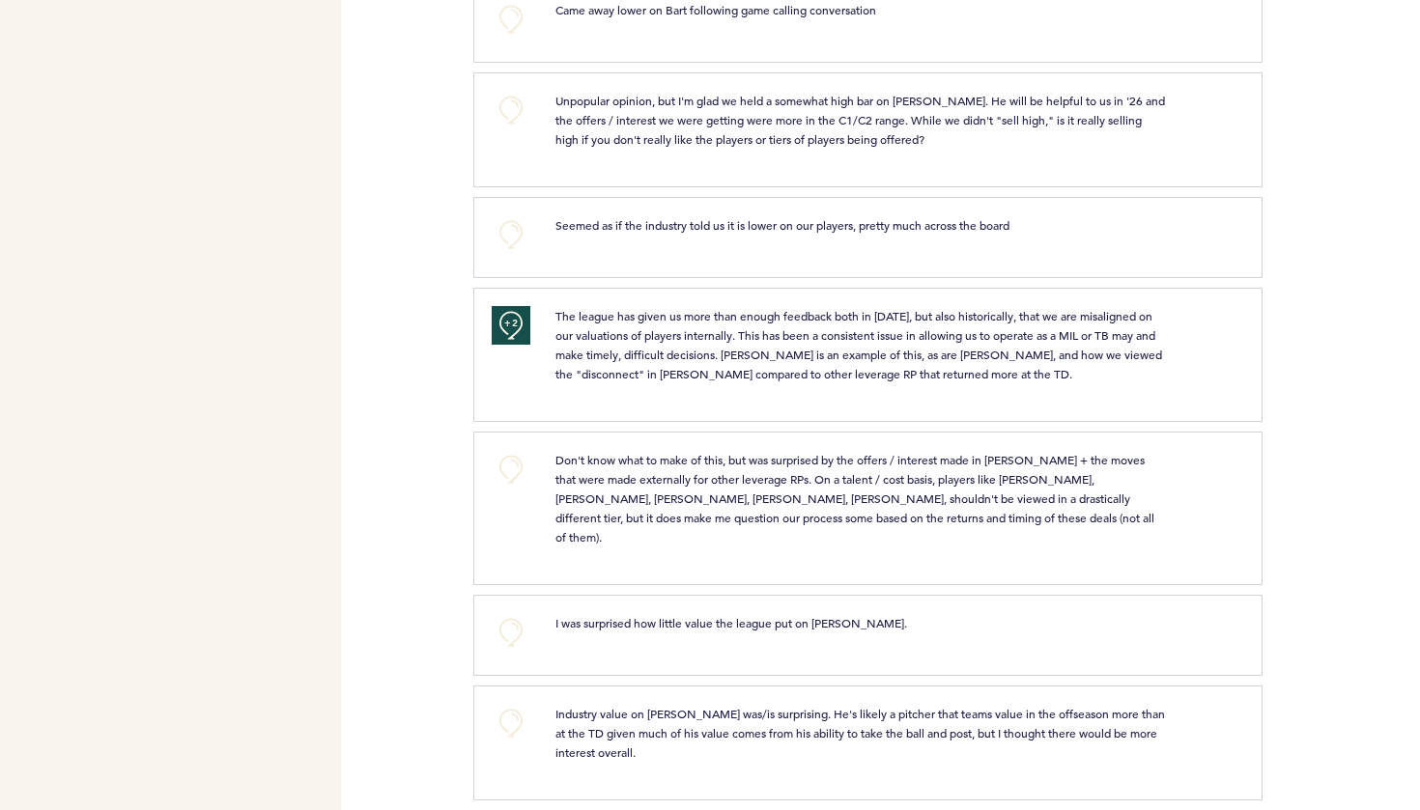
scroll to position [988, 0]
click at [521, 474] on button "+0" at bounding box center [511, 470] width 39 height 39
click at [521, 474] on button "+1" at bounding box center [511, 470] width 39 height 39
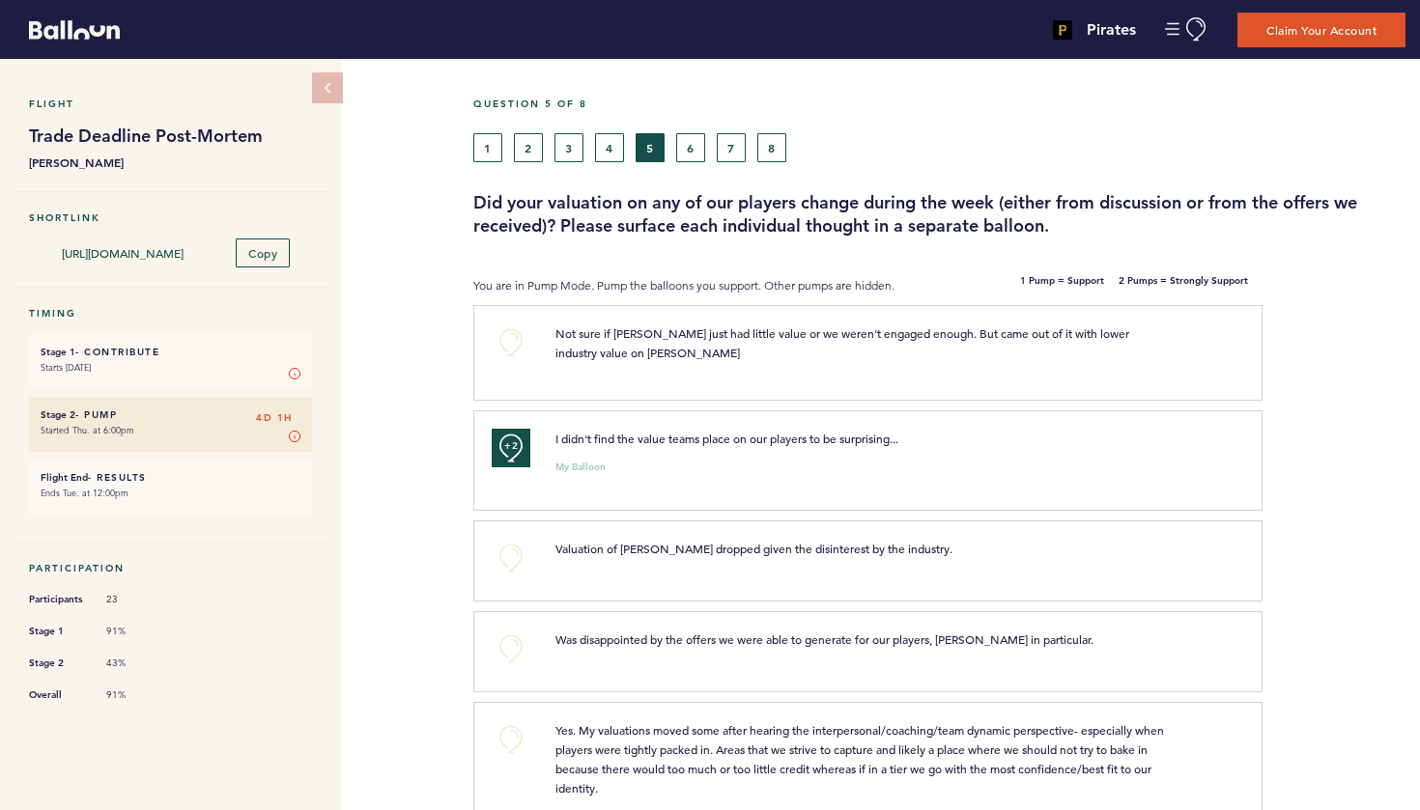
scroll to position [0, 0]
click at [691, 143] on button "6" at bounding box center [690, 147] width 29 height 29
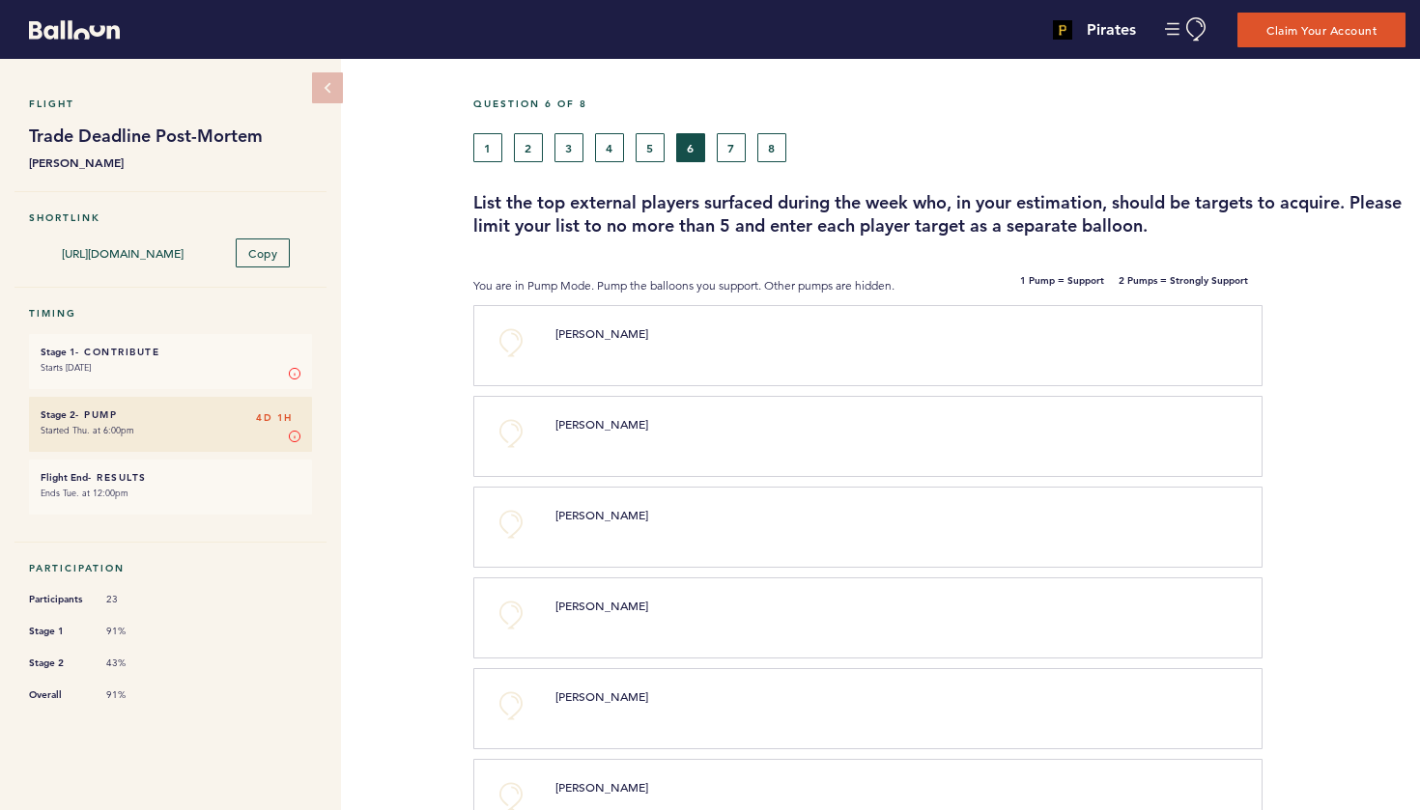
click at [618, 151] on button "4" at bounding box center [609, 147] width 29 height 29
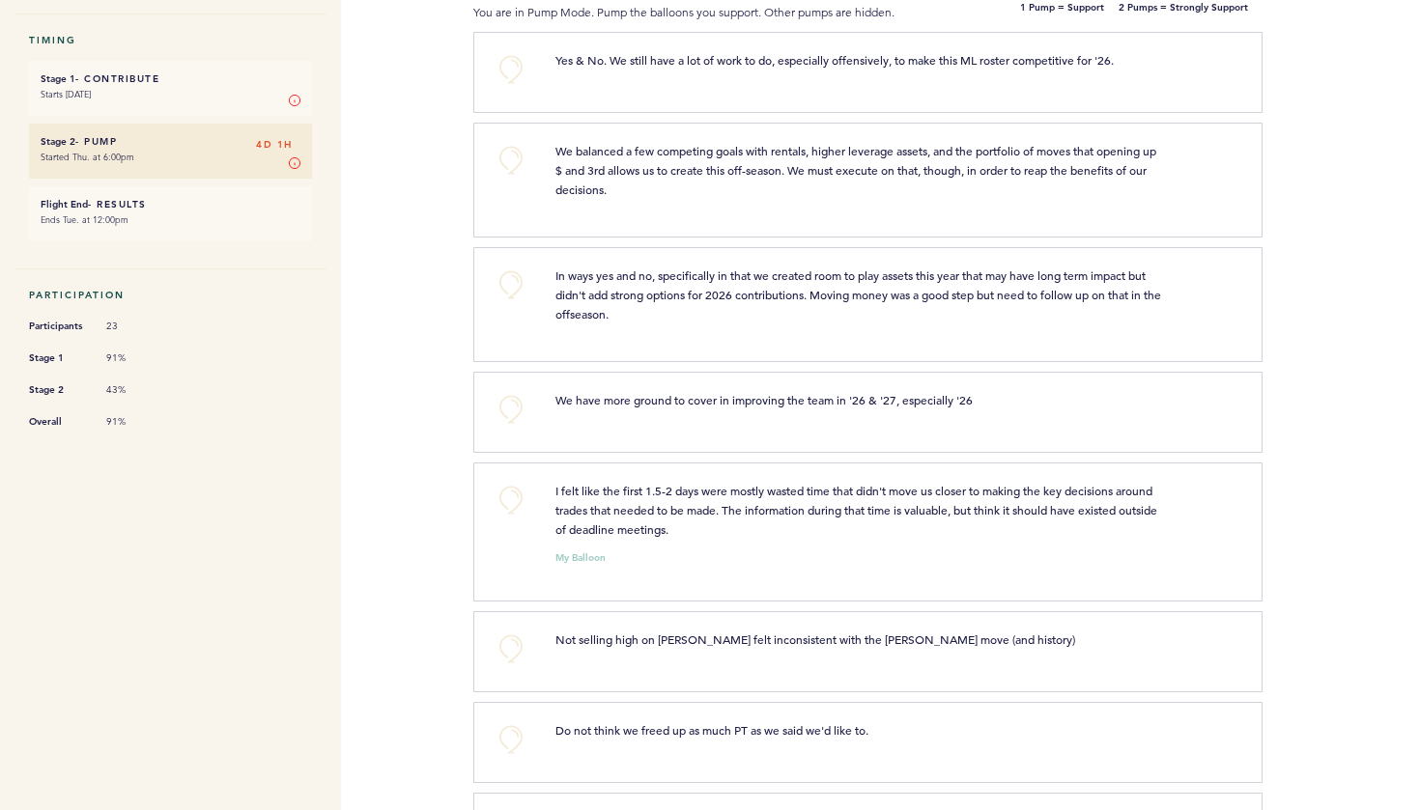
scroll to position [274, 0]
click at [508, 499] on button "+0" at bounding box center [511, 499] width 39 height 39
click at [508, 499] on span "+1" at bounding box center [511, 497] width 14 height 19
click at [513, 493] on span "+1" at bounding box center [511, 497] width 14 height 19
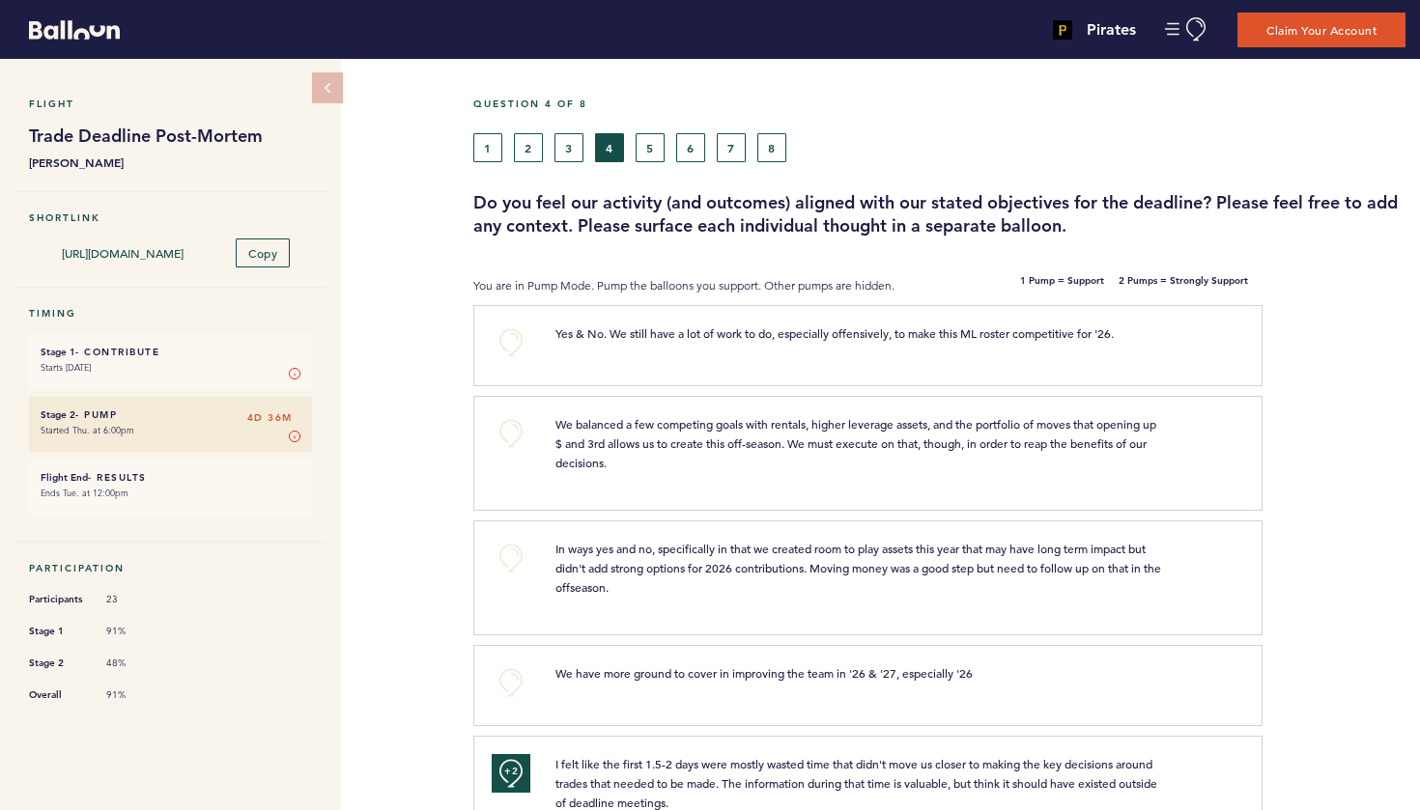
scroll to position [0, 0]
click at [572, 153] on button "3" at bounding box center [568, 147] width 29 height 29
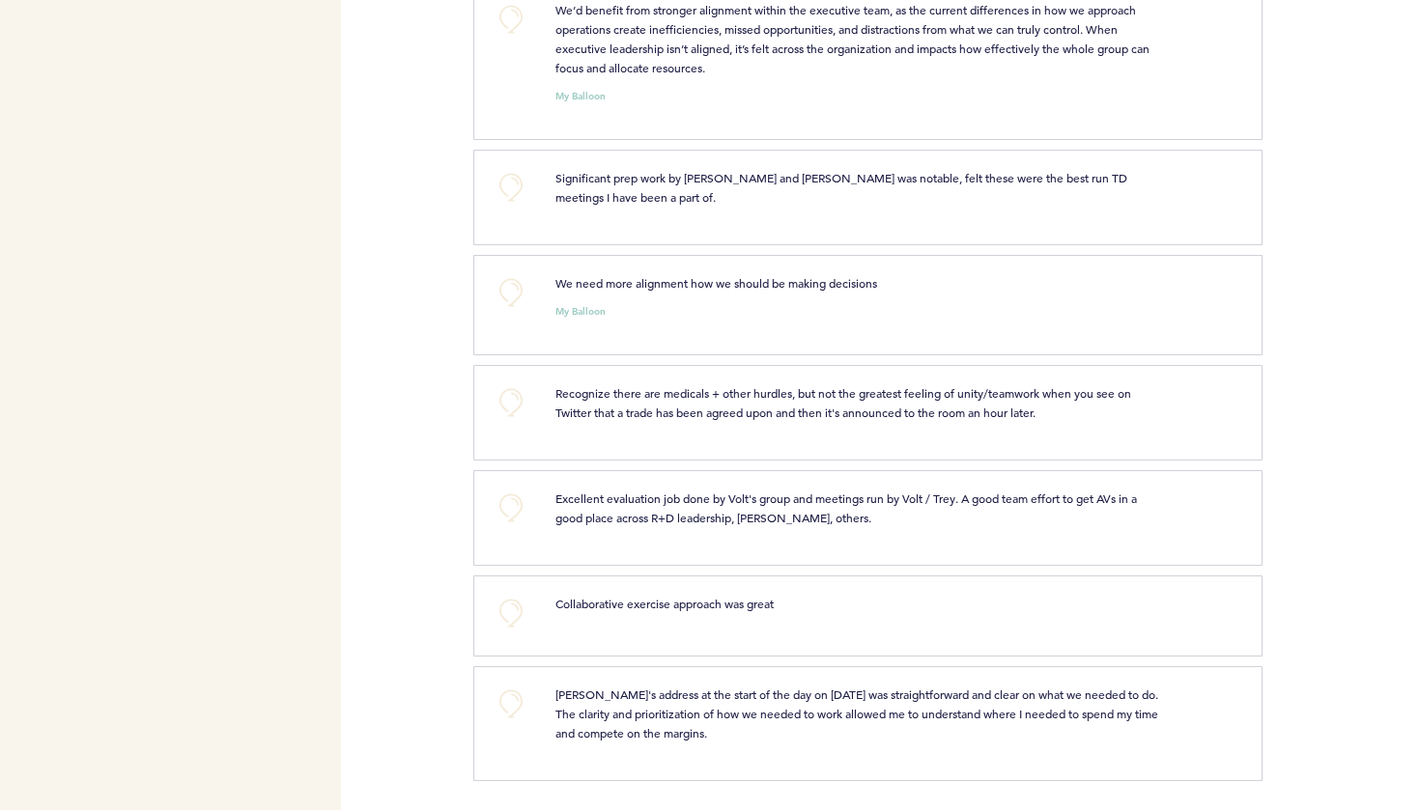
scroll to position [1953, 0]
click at [514, 292] on button "+0" at bounding box center [511, 295] width 39 height 39
click at [514, 292] on span "+1" at bounding box center [511, 292] width 14 height 19
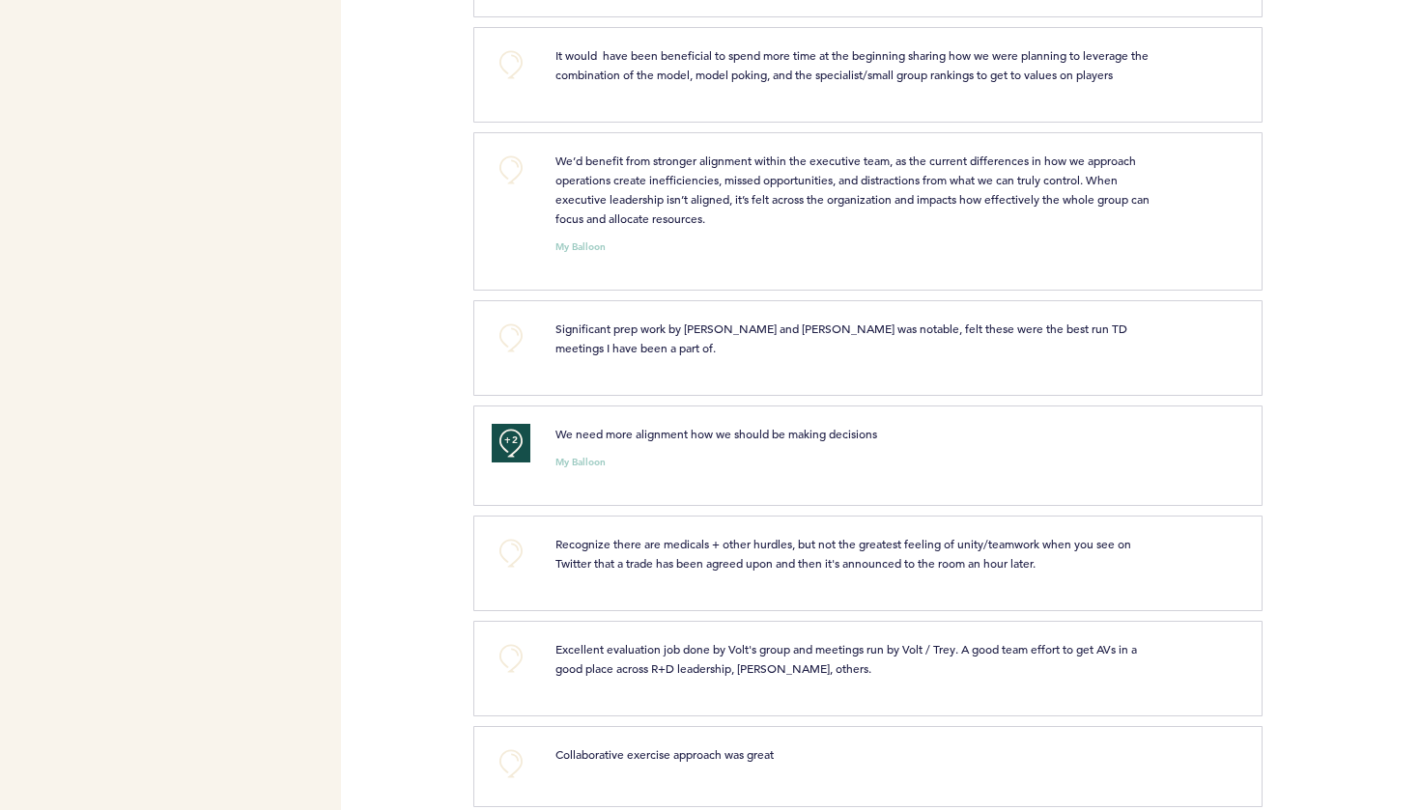
scroll to position [1784, 0]
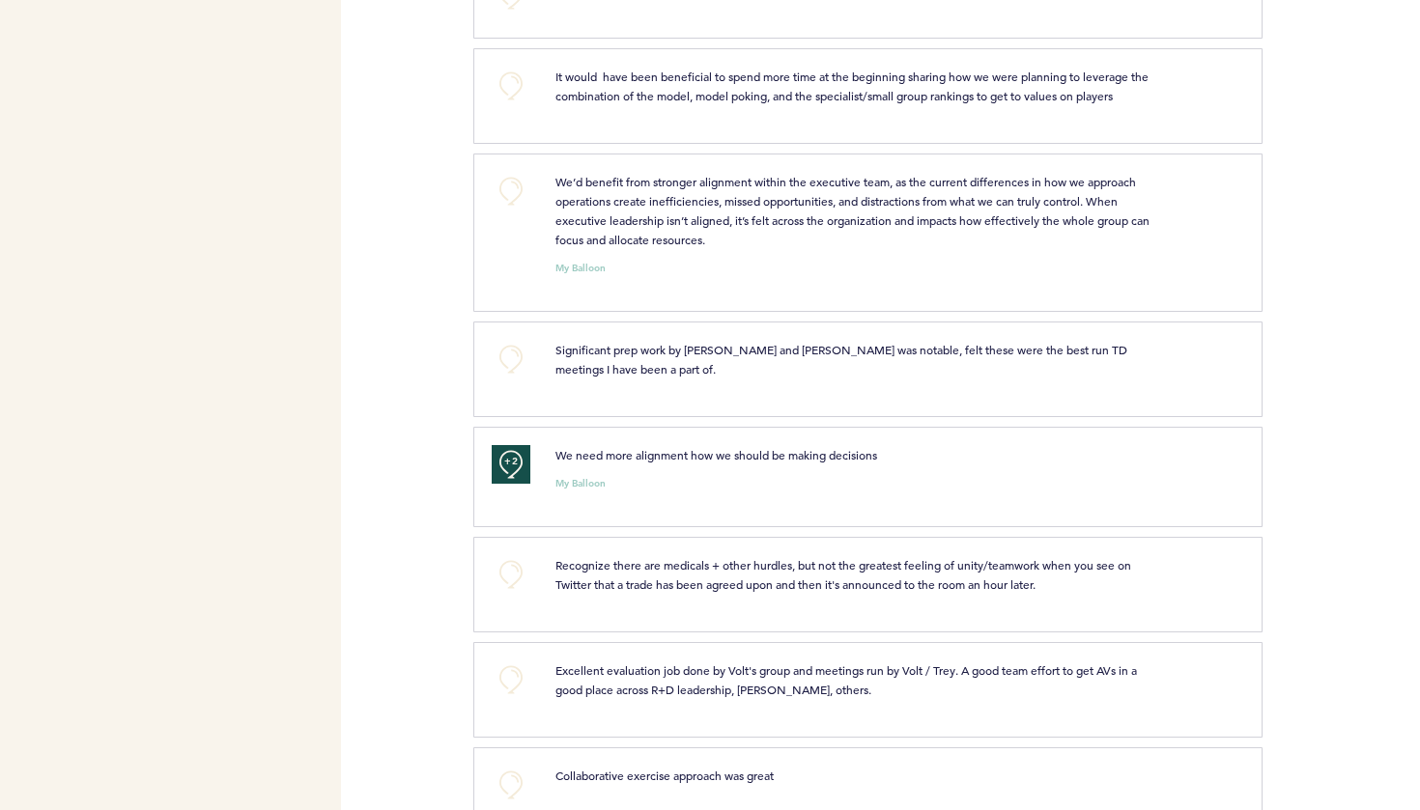
click at [509, 183] on button "+0" at bounding box center [511, 191] width 39 height 39
click at [509, 183] on span "+1" at bounding box center [511, 188] width 14 height 19
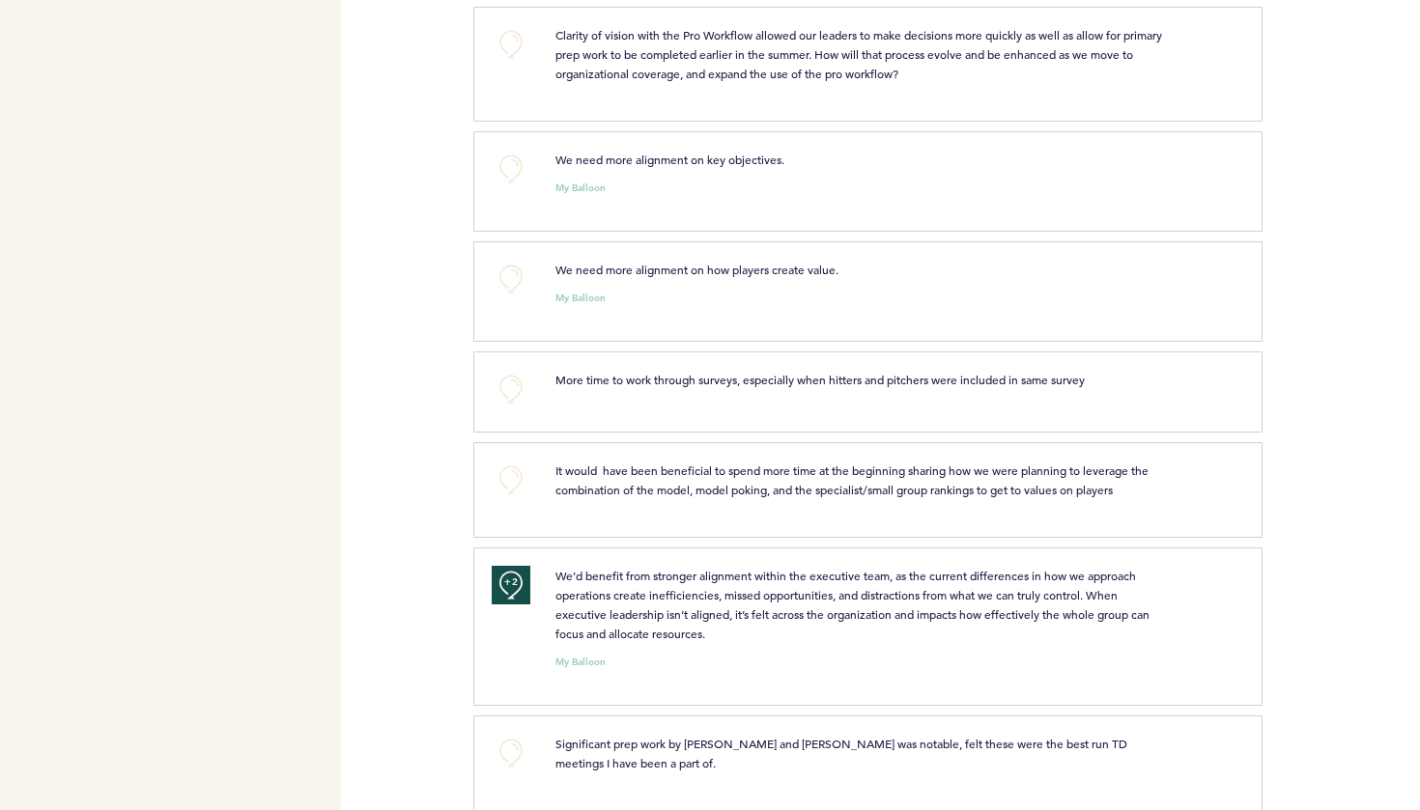
scroll to position [1388, 0]
click at [508, 276] on button "+0" at bounding box center [511, 281] width 39 height 39
click at [508, 276] on span "+1" at bounding box center [511, 277] width 14 height 19
click at [512, 162] on button "+0" at bounding box center [511, 171] width 39 height 39
click at [512, 162] on span "+1" at bounding box center [511, 167] width 14 height 19
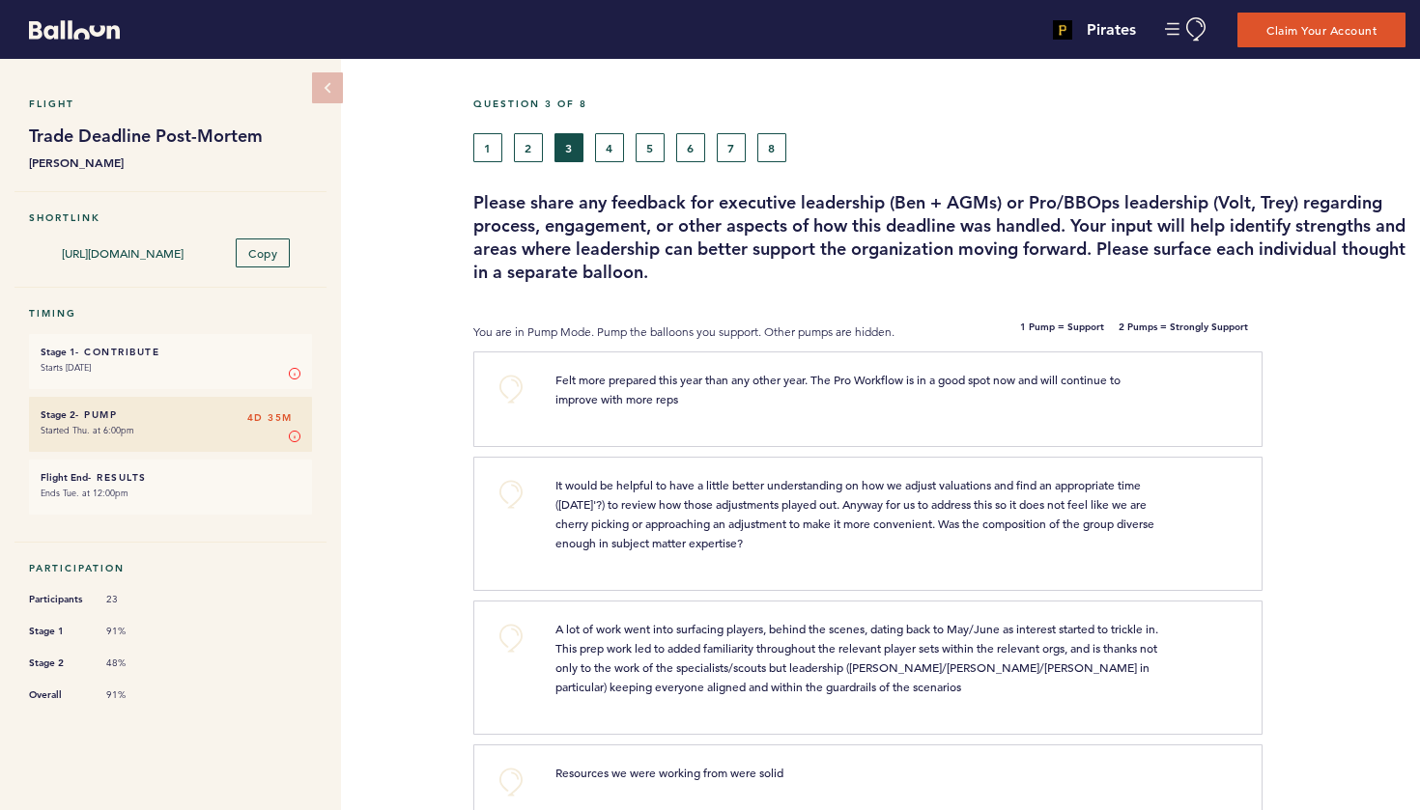
scroll to position [0, 0]
click at [535, 154] on button "2" at bounding box center [528, 147] width 29 height 29
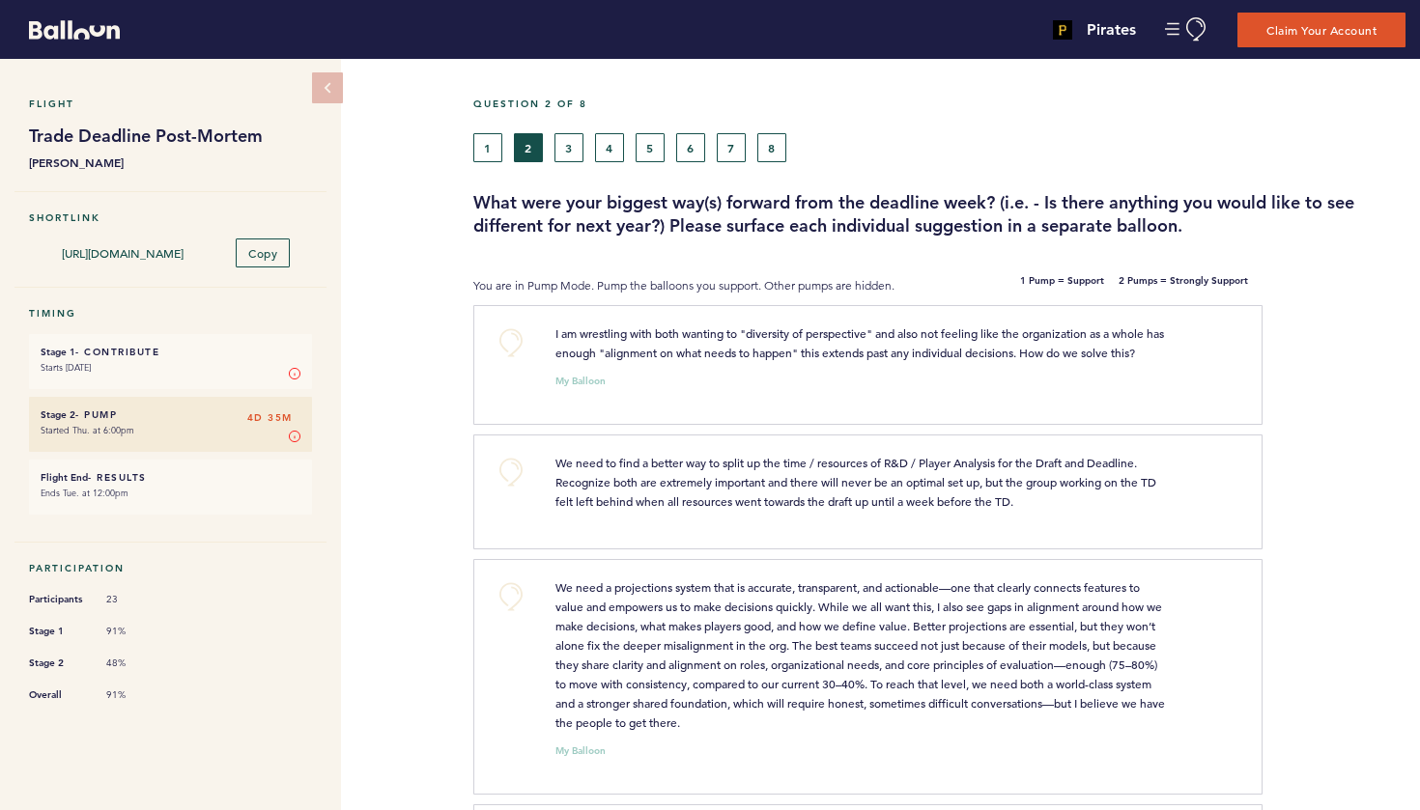
click at [511, 336] on button "+0" at bounding box center [511, 343] width 39 height 39
click at [511, 336] on span "+1" at bounding box center [511, 340] width 14 height 19
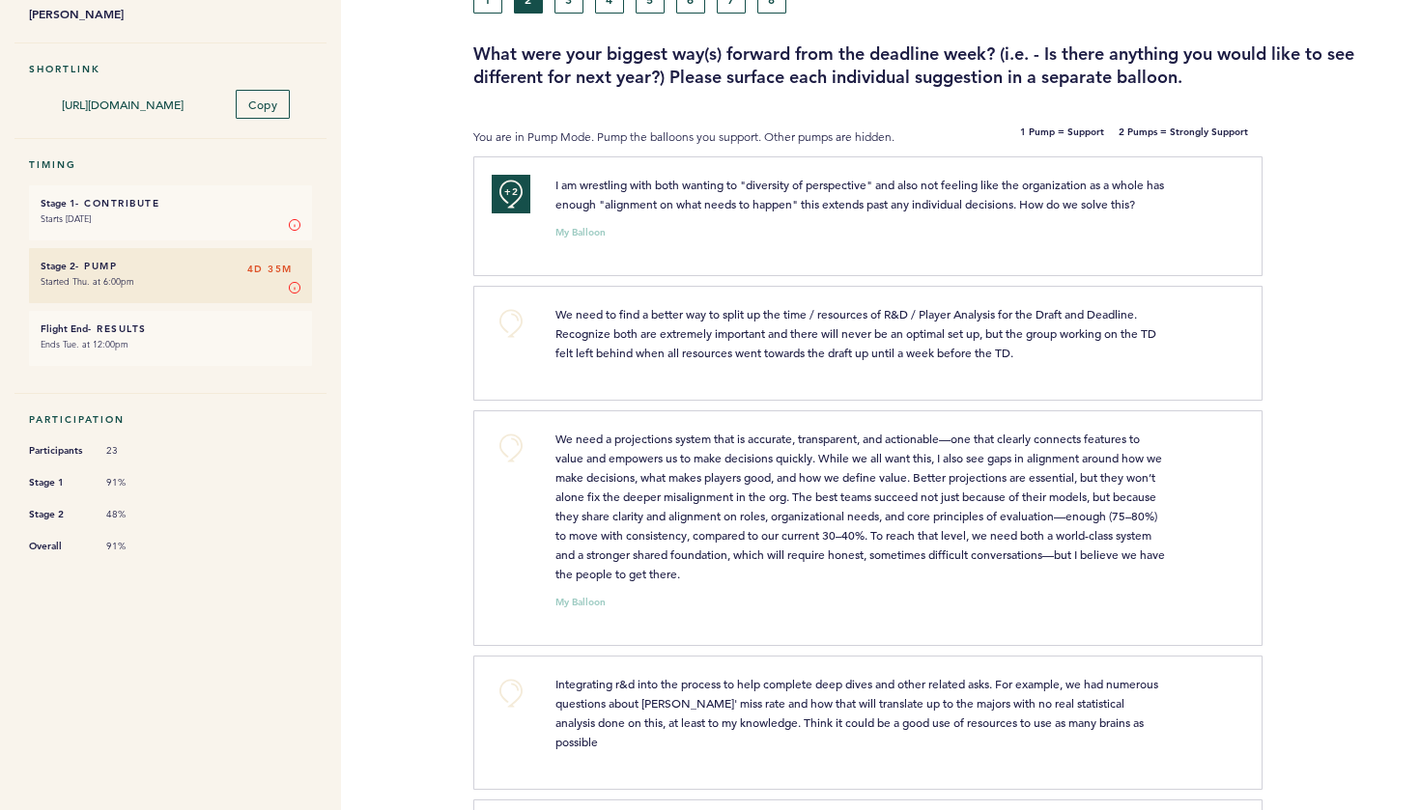
scroll to position [164, 0]
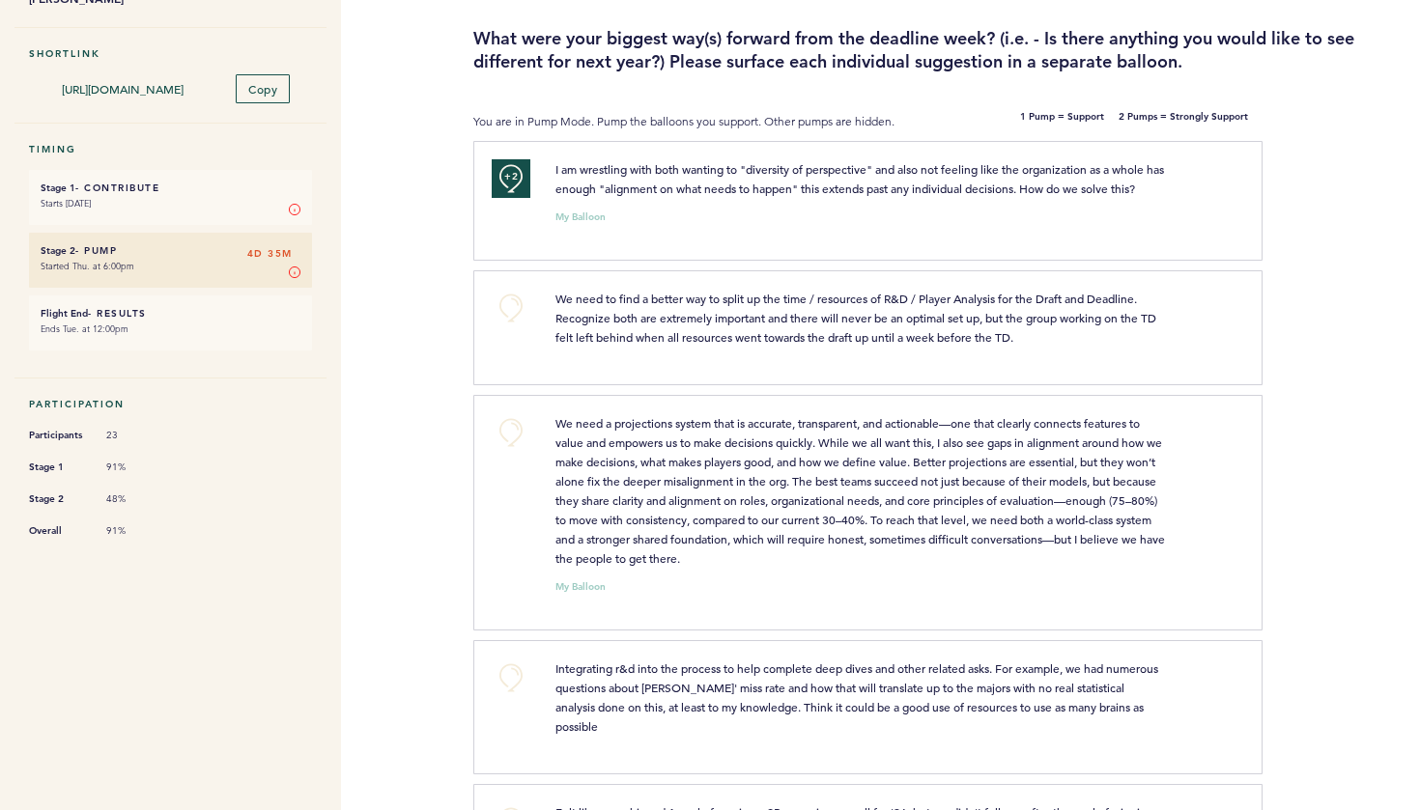
click at [511, 429] on button "+0" at bounding box center [511, 432] width 39 height 39
click at [511, 429] on span "+1" at bounding box center [511, 430] width 14 height 19
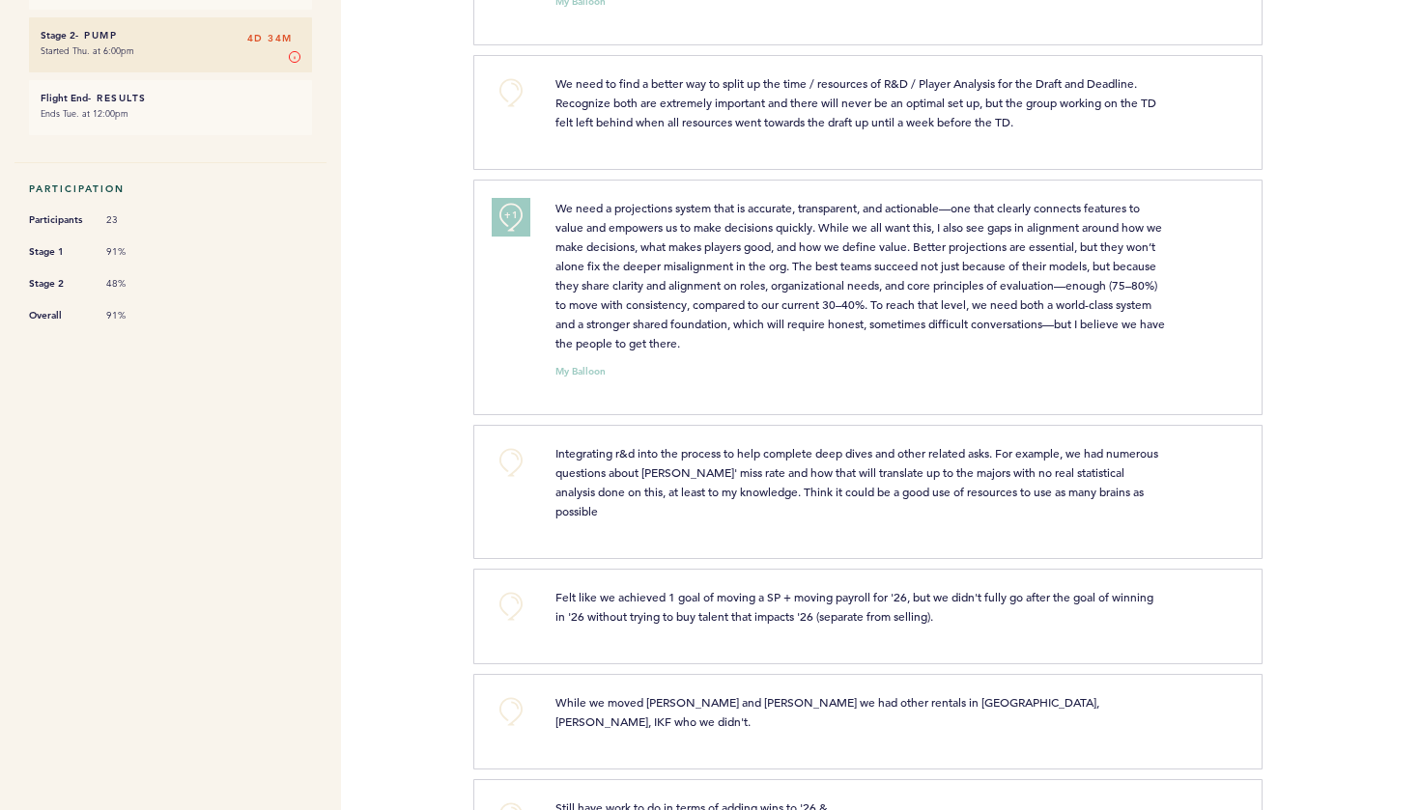
scroll to position [406, 0]
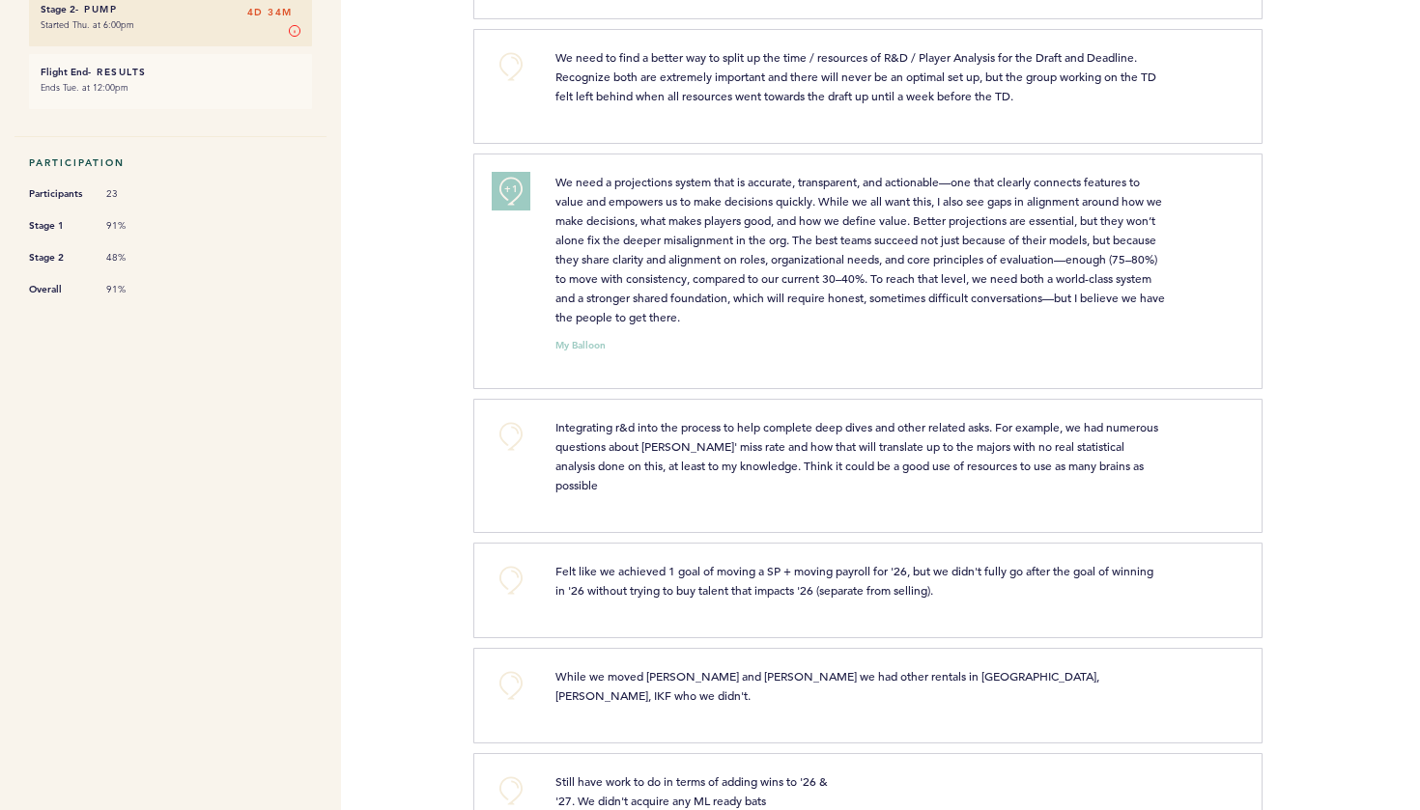
click at [521, 195] on button "+1" at bounding box center [511, 191] width 39 height 39
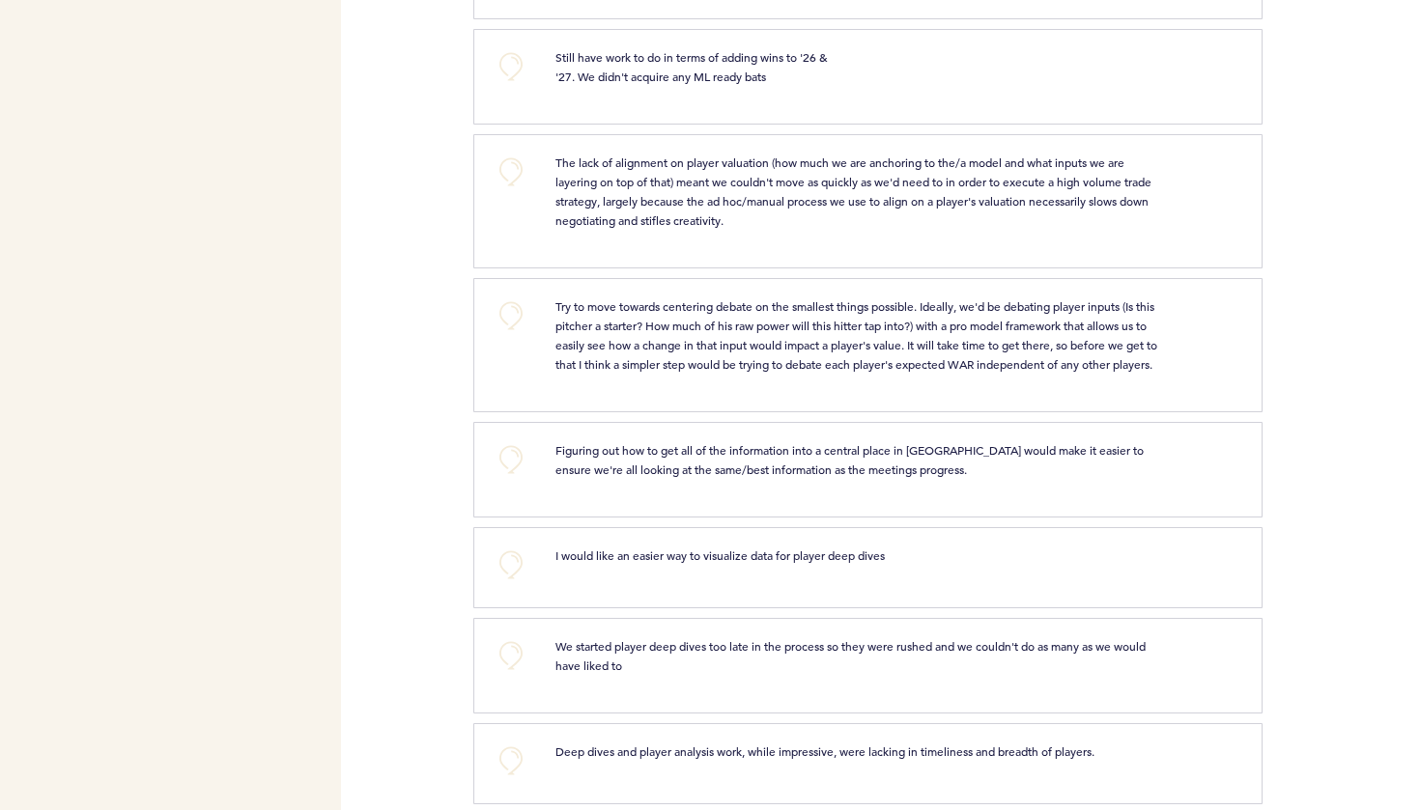
scroll to position [1134, 0]
